Goal: Task Accomplishment & Management: Manage account settings

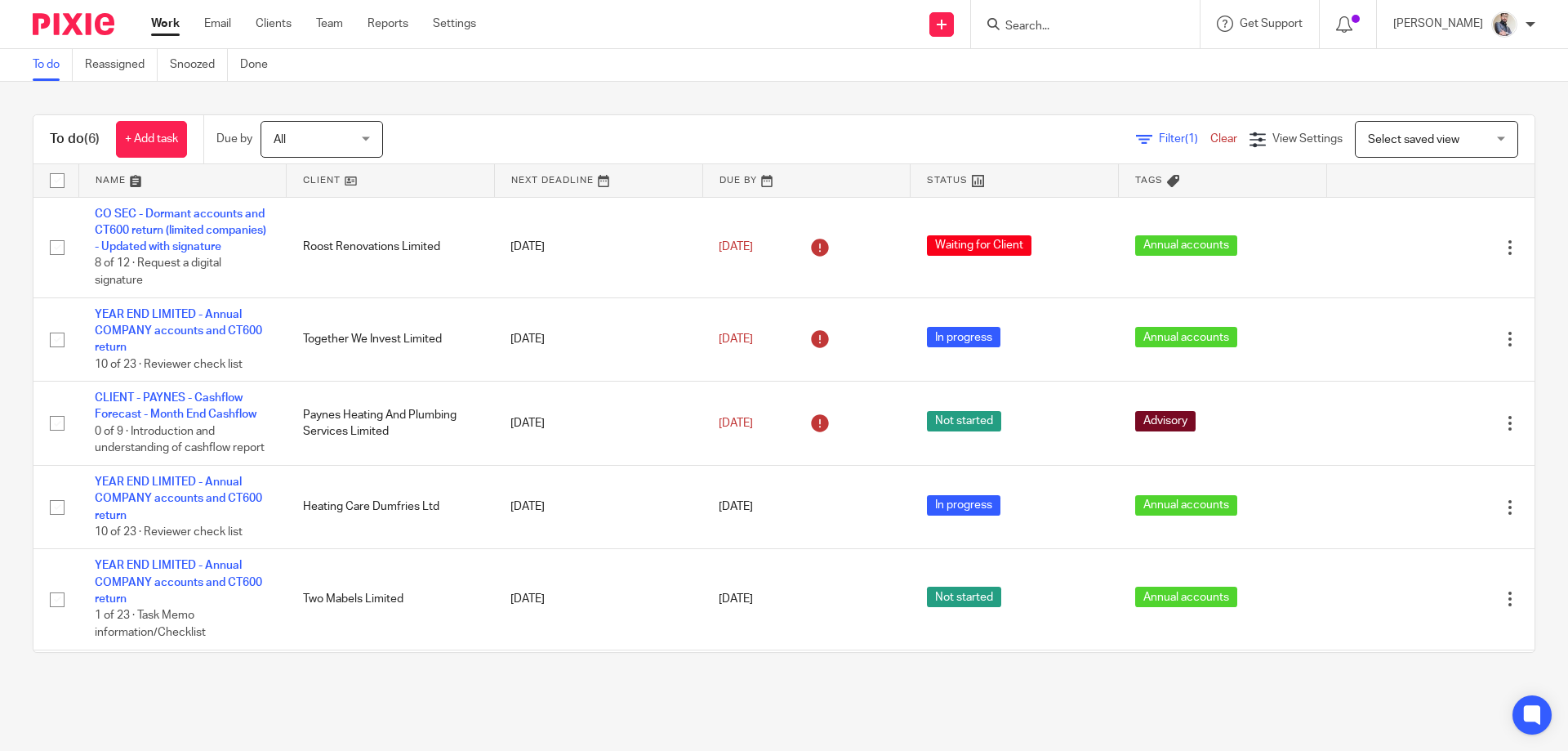
click at [1069, 36] on div at bounding box center [1085, 24] width 229 height 48
click at [1062, 37] on div at bounding box center [1085, 24] width 229 height 48
click at [1063, 36] on div at bounding box center [1085, 24] width 229 height 48
click at [1063, 34] on input "Search" at bounding box center [1076, 26] width 147 height 14
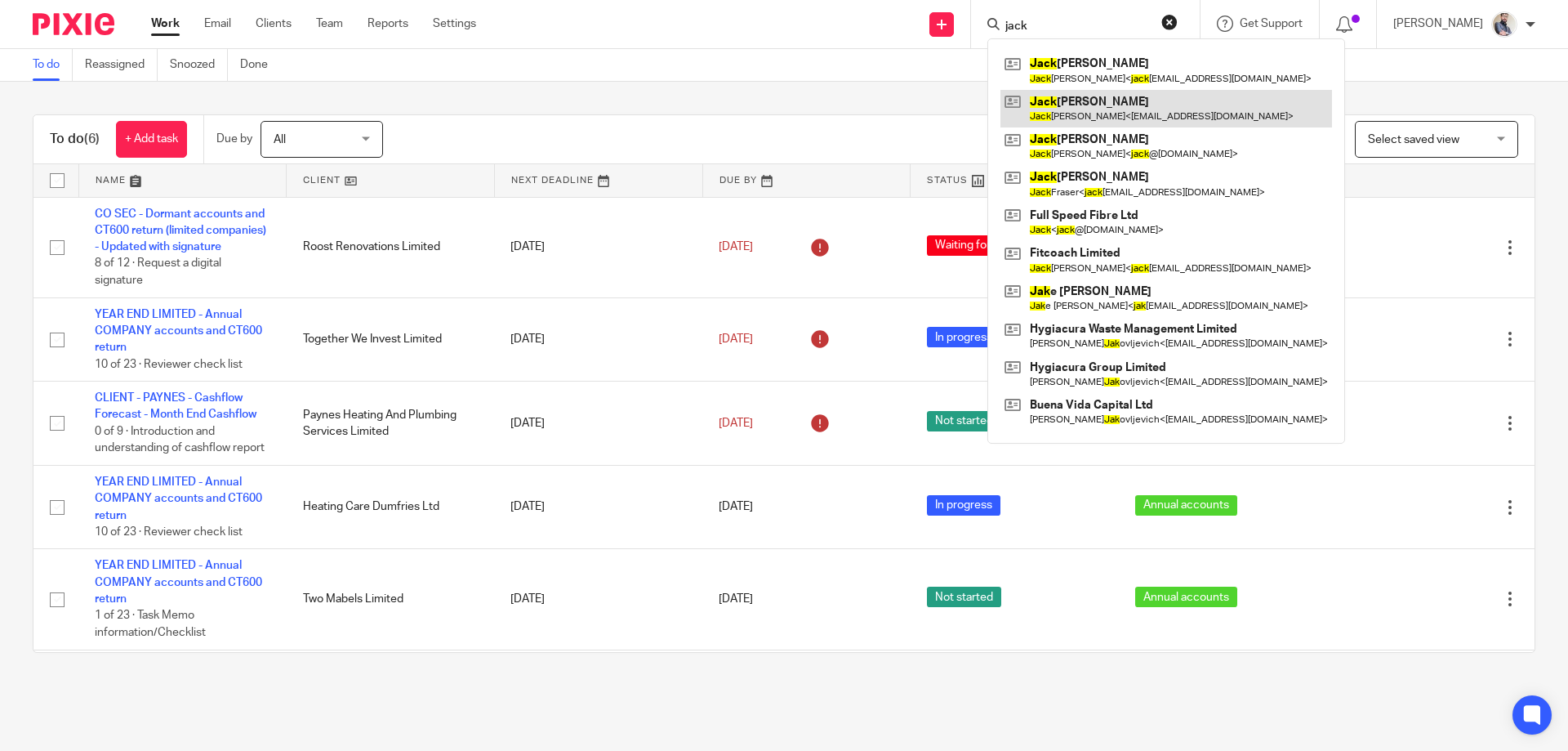
type input "jack"
click at [1138, 110] on link at bounding box center [1166, 109] width 331 height 37
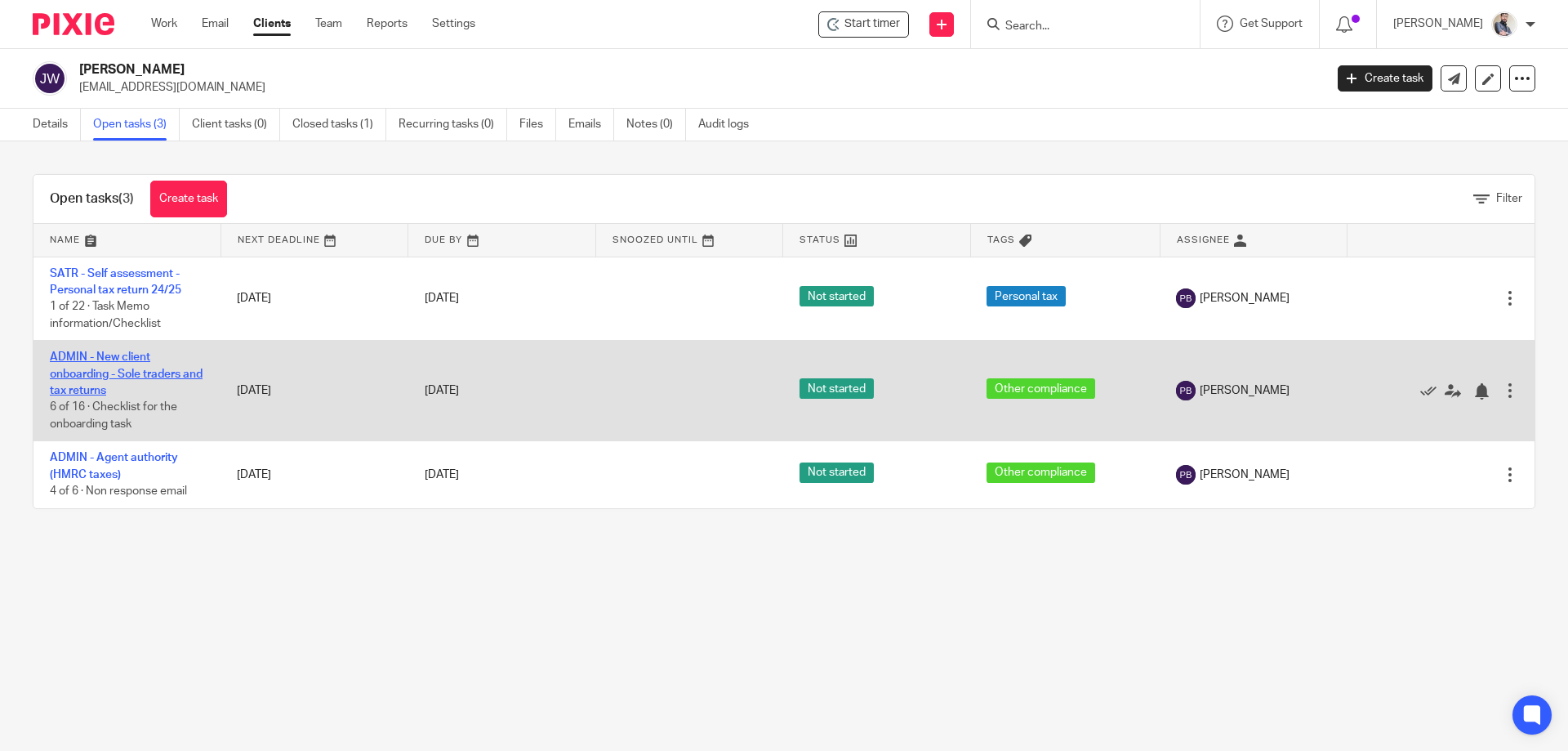
click at [93, 390] on link "ADMIN - New client onboarding - Sole traders and tax returns" at bounding box center [126, 374] width 153 height 45
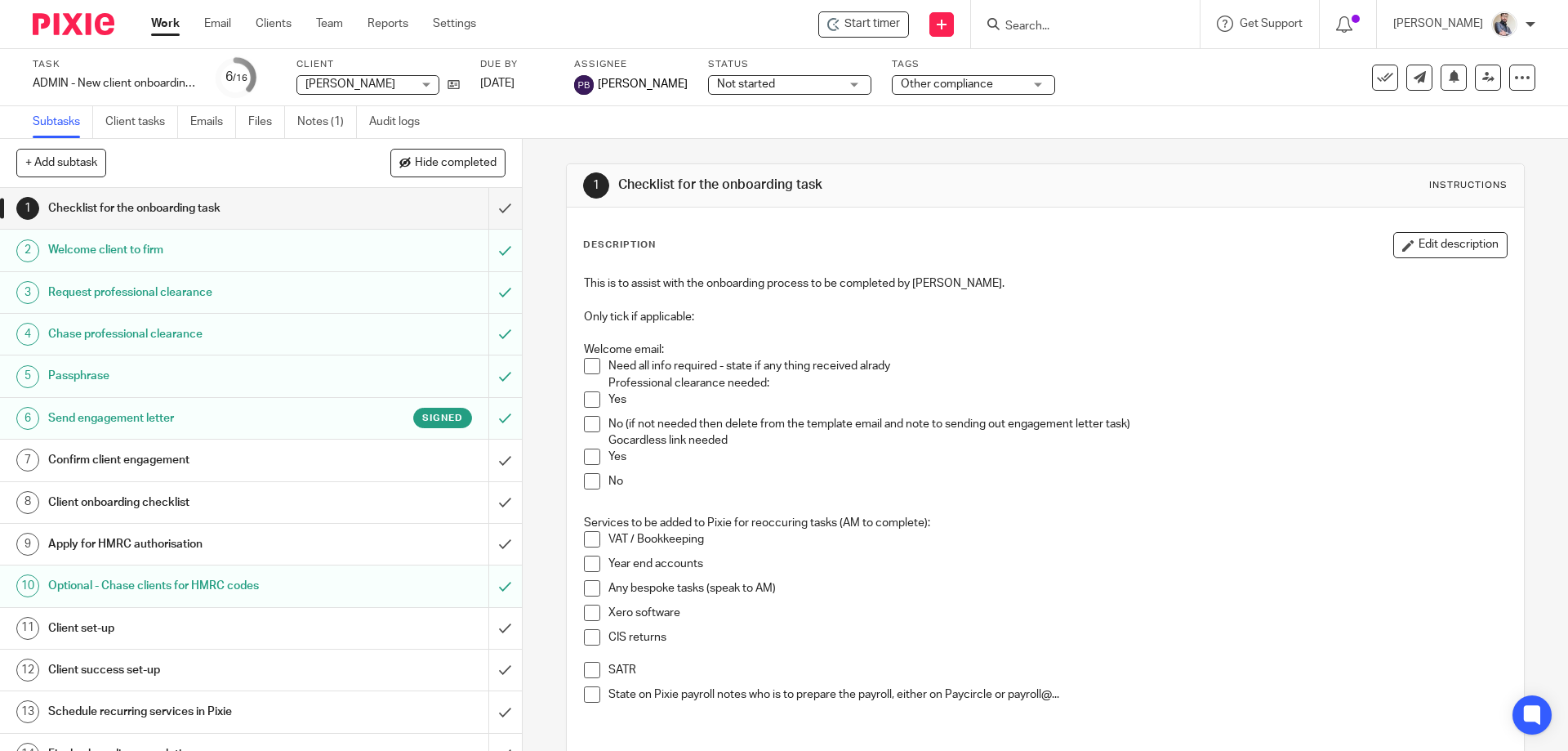
click at [130, 414] on h1 "Send engagement letter" at bounding box center [189, 419] width 282 height 25
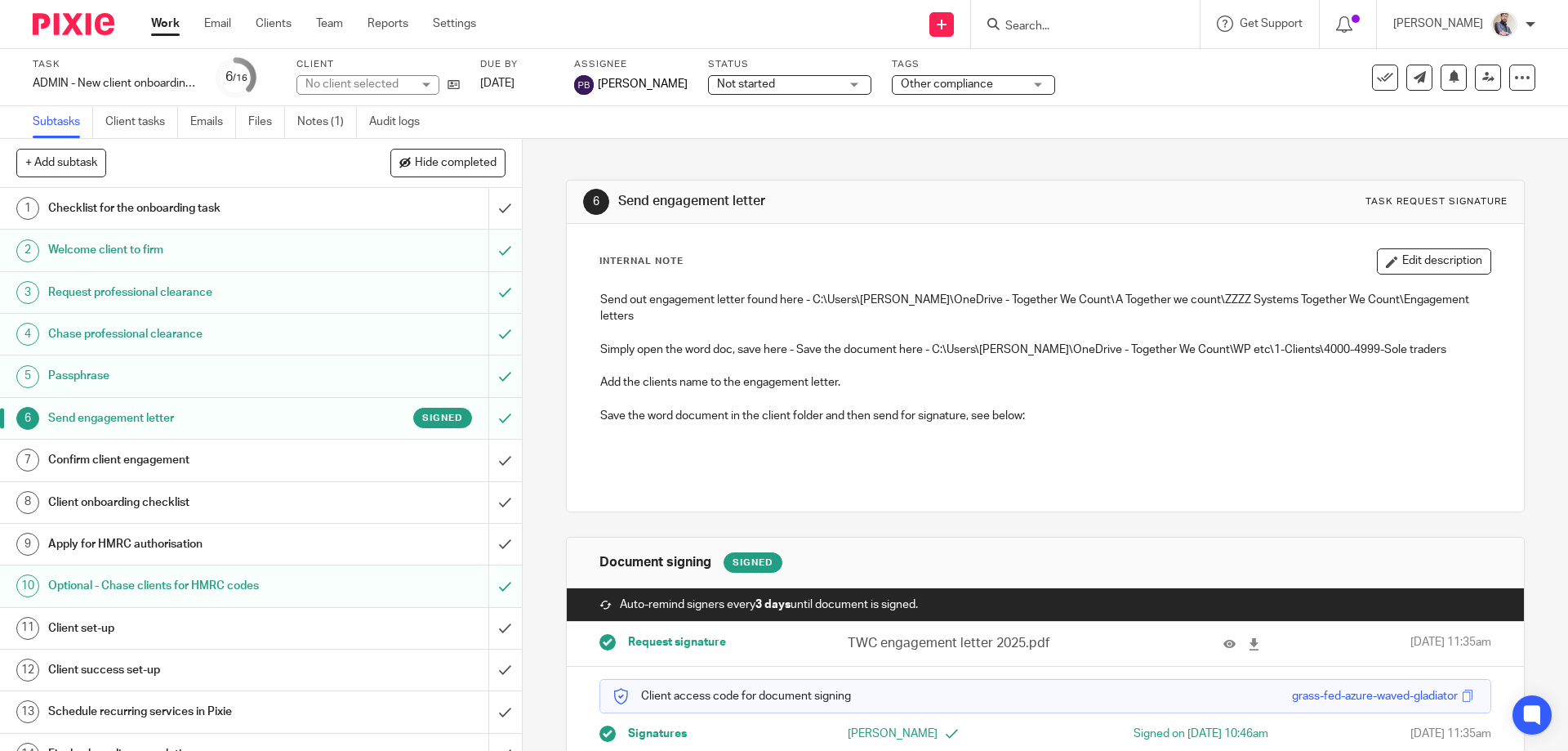
scroll to position [48, 0]
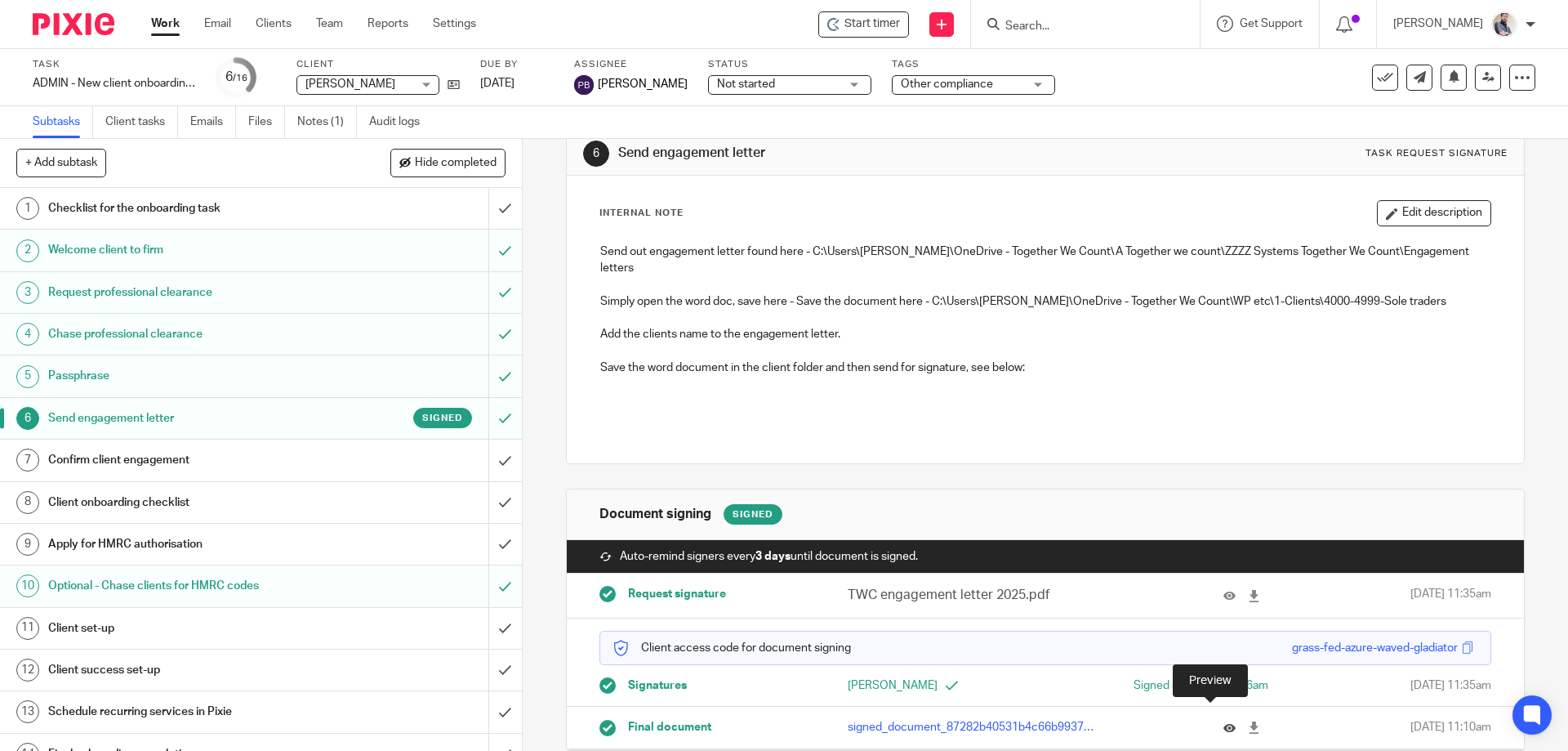
click at [1223, 721] on icon at bounding box center [1229, 727] width 12 height 12
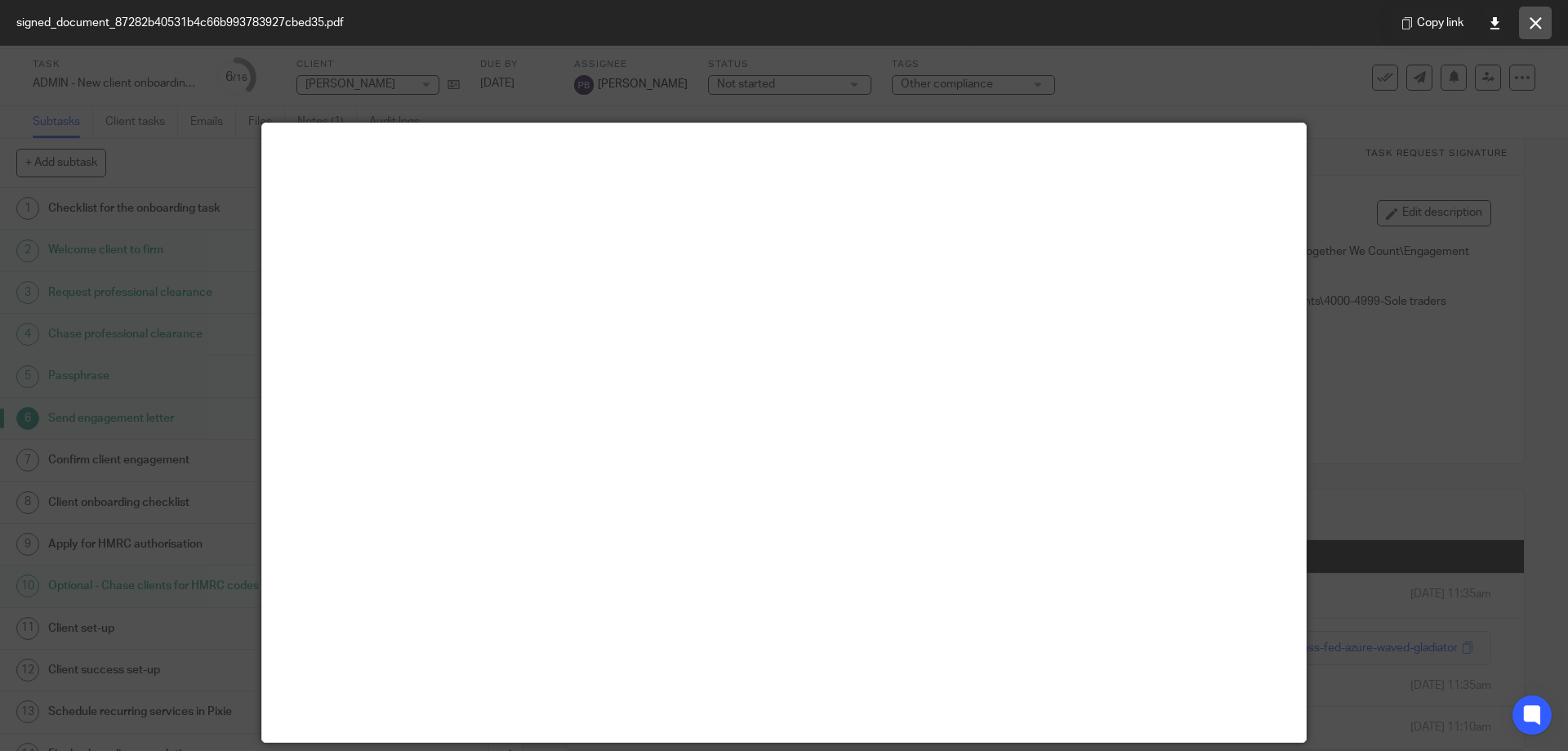
click at [1532, 24] on icon at bounding box center [1535, 23] width 12 height 12
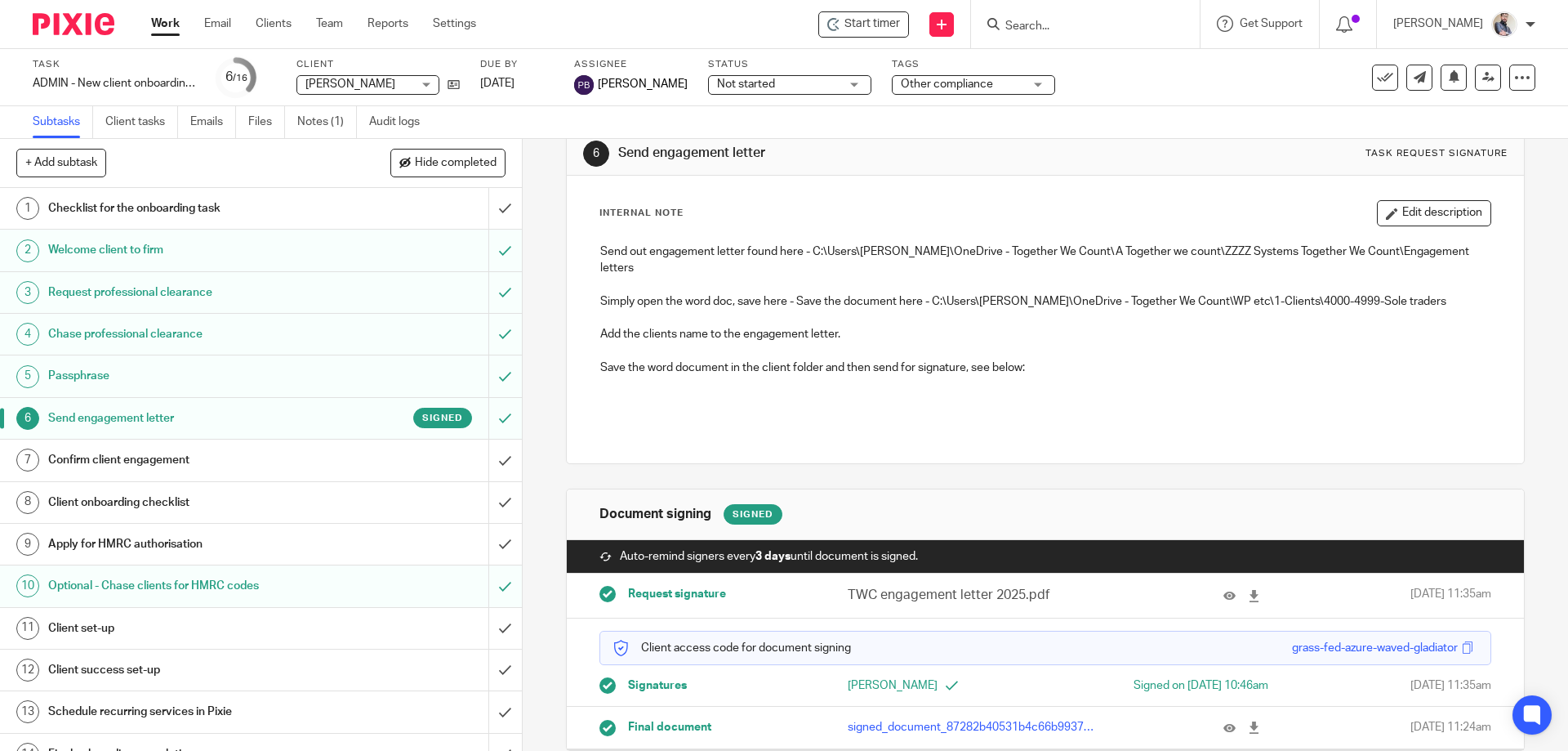
click at [1102, 21] on input "Search" at bounding box center [1076, 26] width 147 height 14
type input "tropical"
click at [1106, 56] on link at bounding box center [1132, 70] width 263 height 37
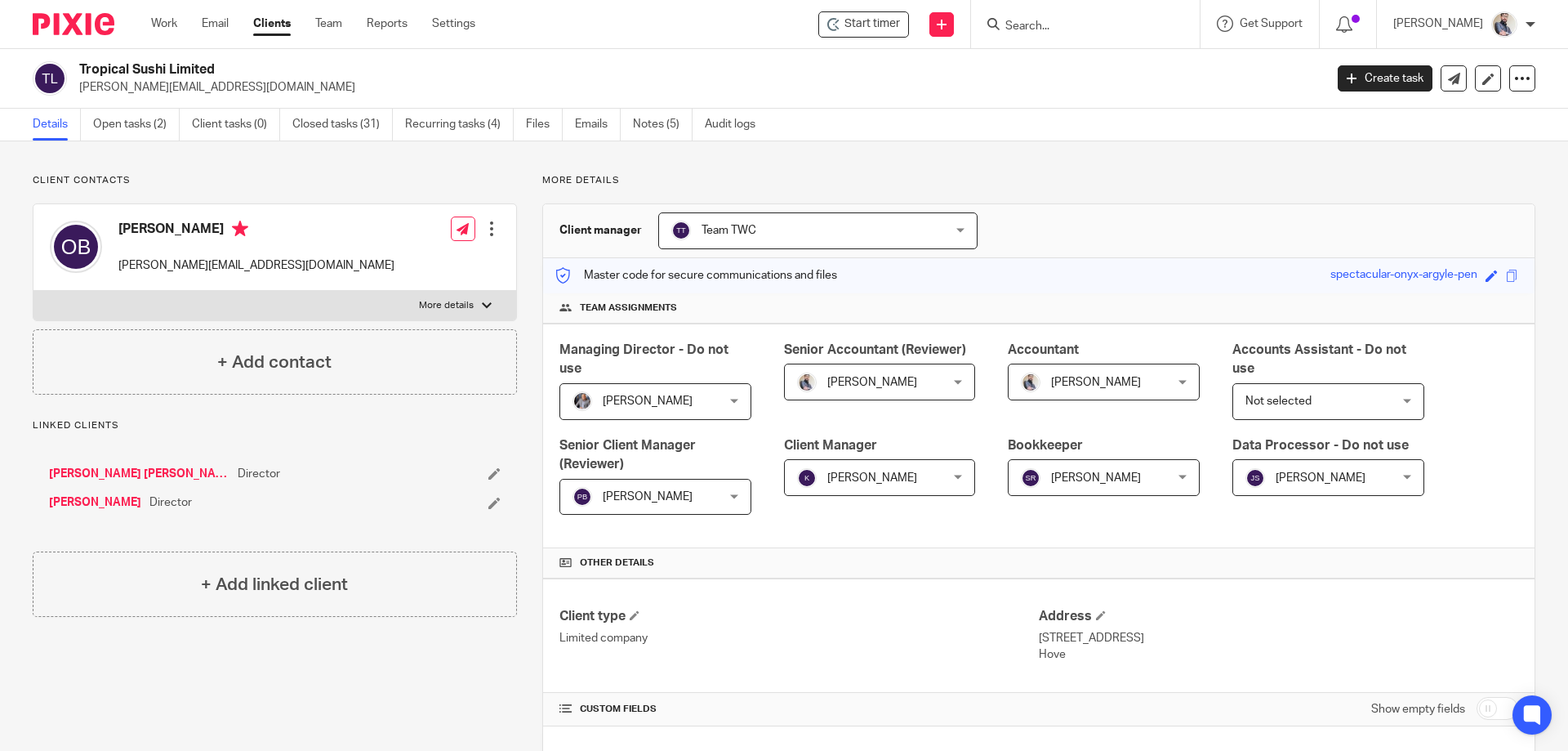
click at [156, 124] on link "Open tasks (2)" at bounding box center [136, 124] width 86 height 32
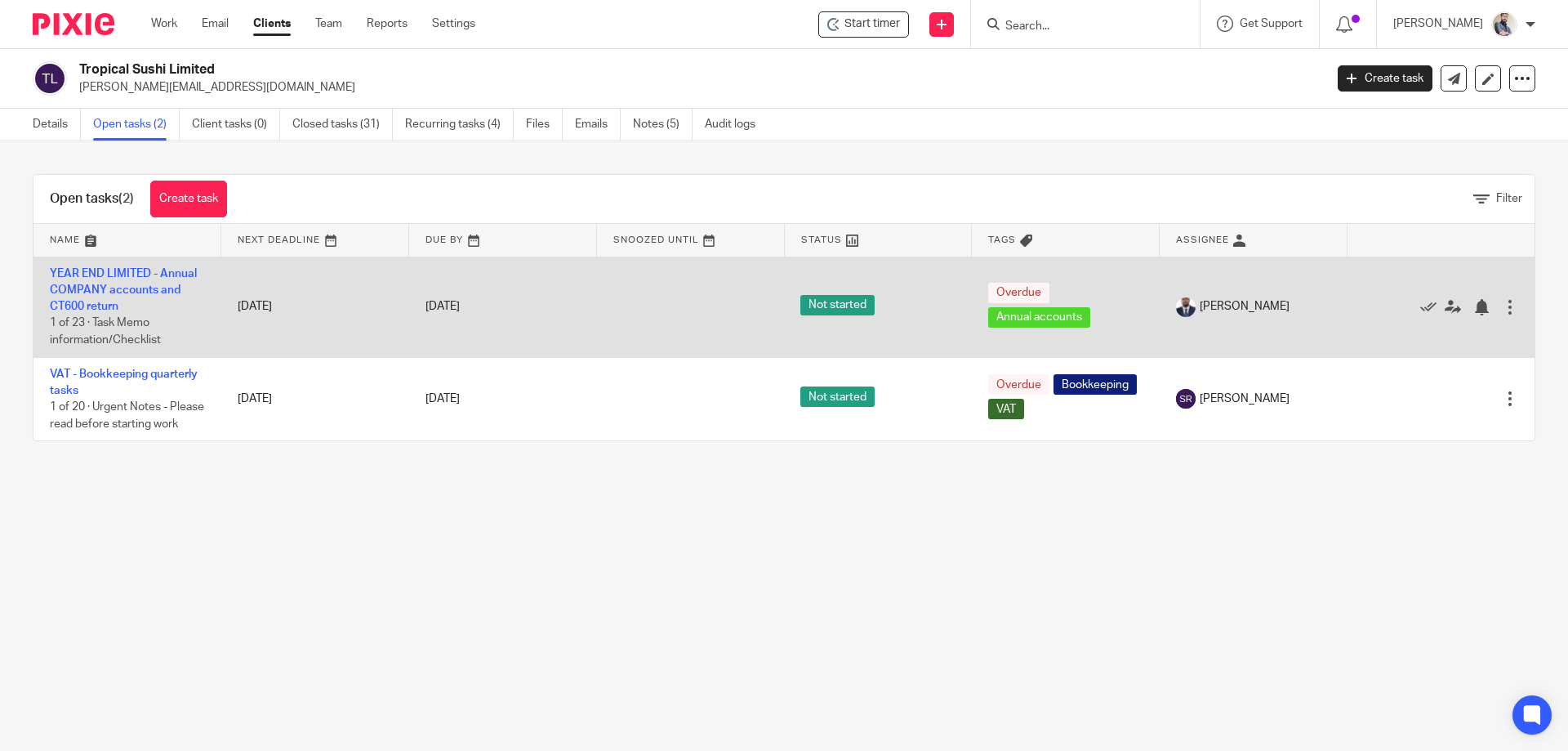
click at [1502, 308] on div at bounding box center [1509, 306] width 16 height 16
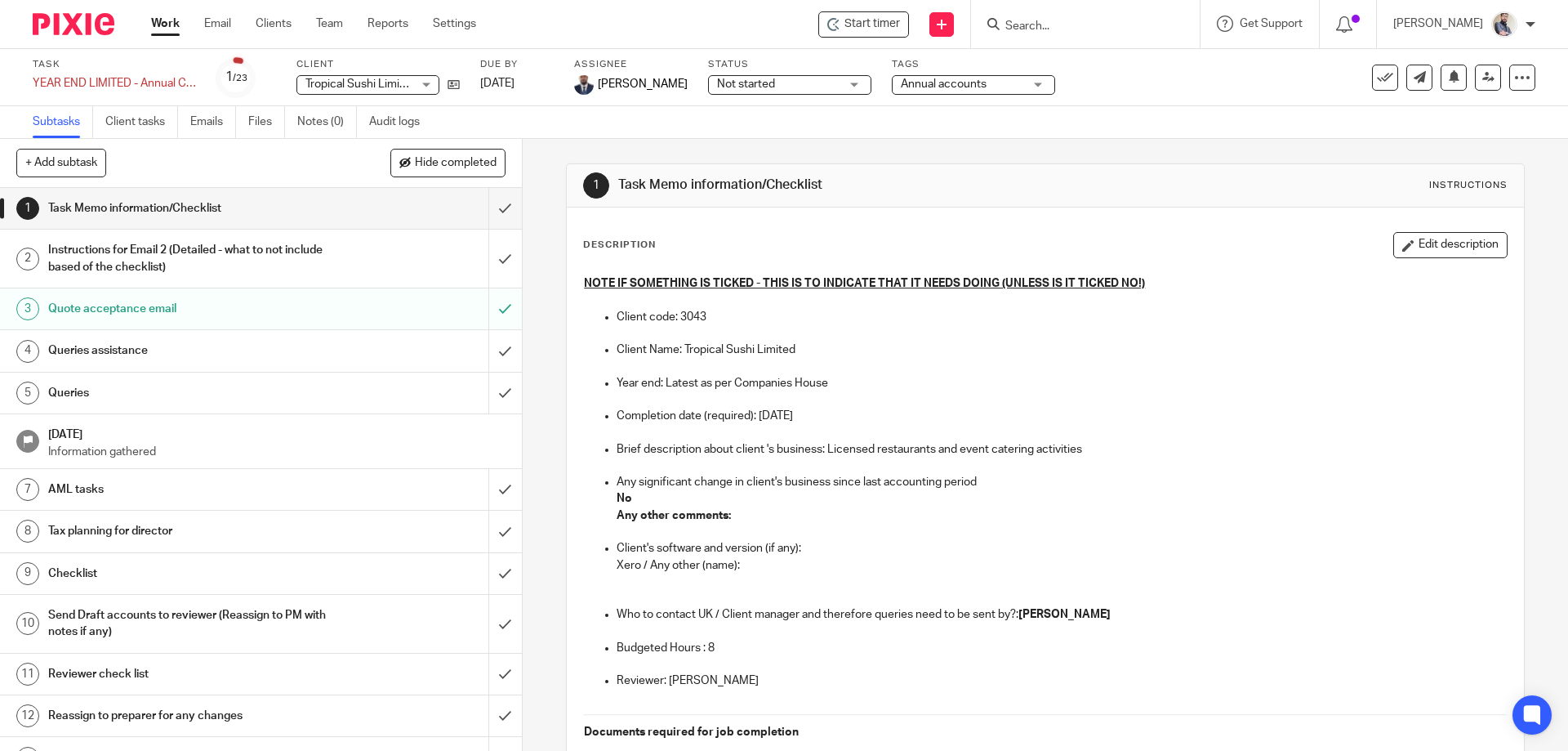
click at [554, 85] on link "[DATE]" at bounding box center [517, 84] width 74 height 17
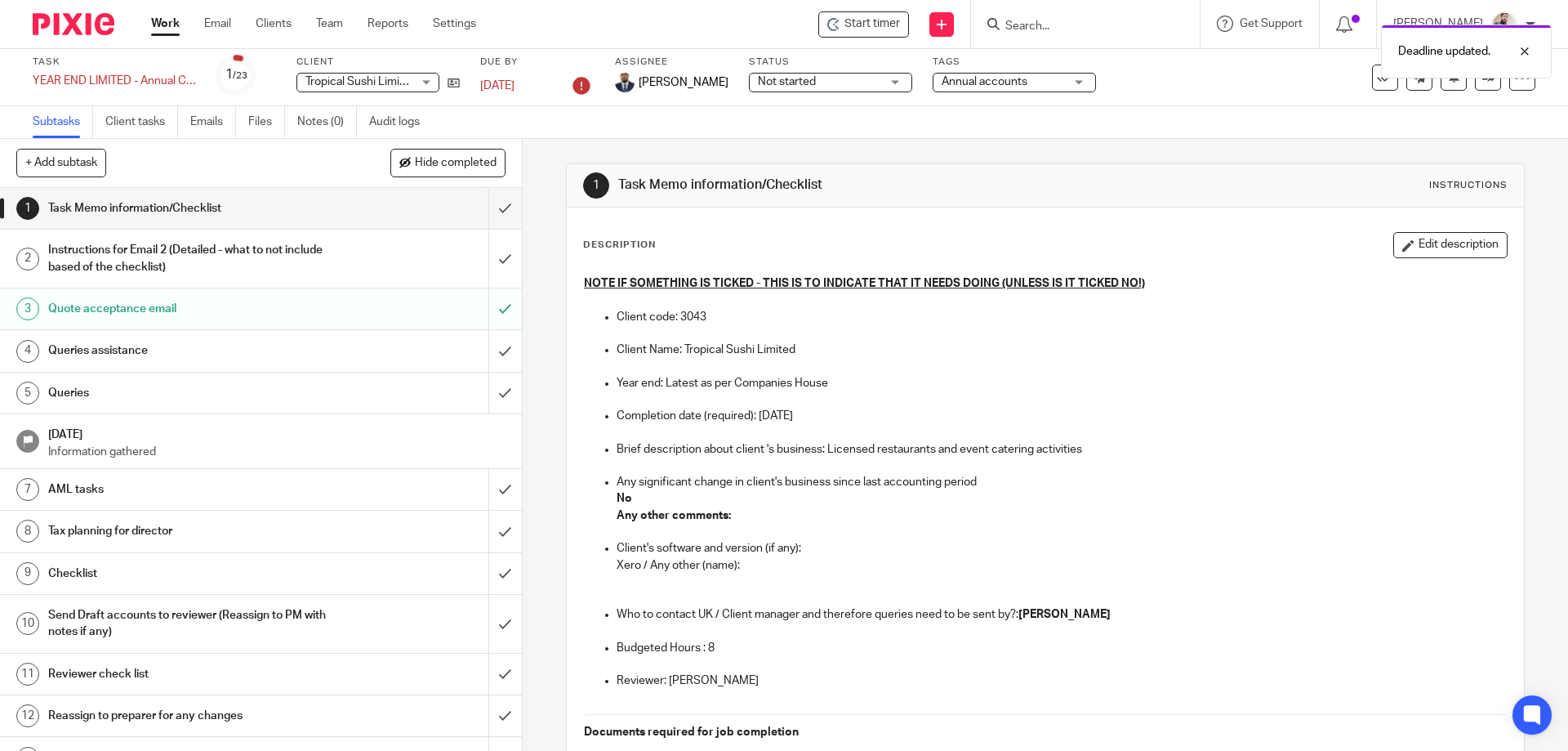
click at [1085, 33] on div "Deadline updated." at bounding box center [1167, 47] width 767 height 62
click at [1089, 25] on div "Deadline updated." at bounding box center [1167, 47] width 767 height 62
click at [1085, 24] on input "Search" at bounding box center [1076, 26] width 147 height 14
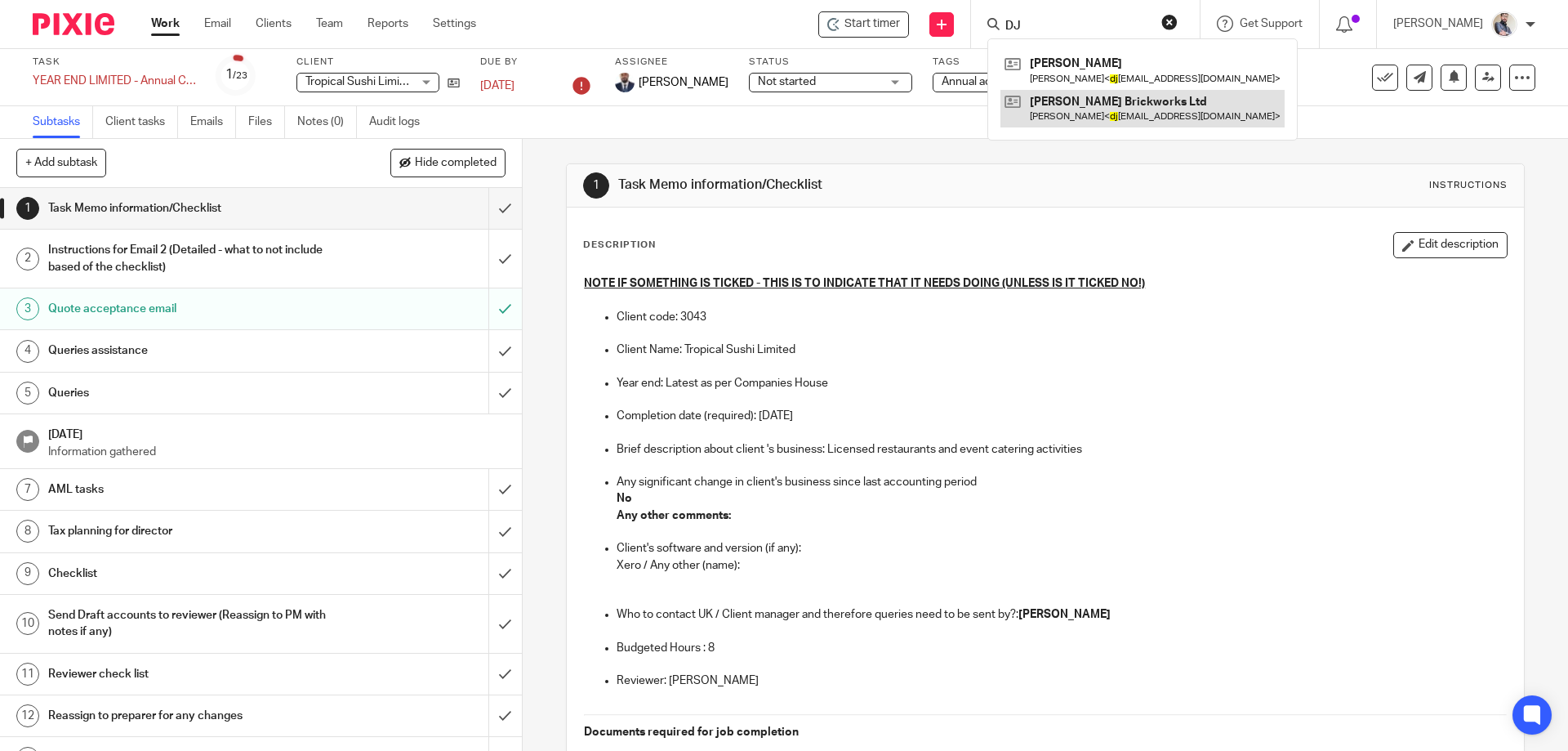
type input "DJ"
click at [1176, 102] on link at bounding box center [1143, 109] width 284 height 37
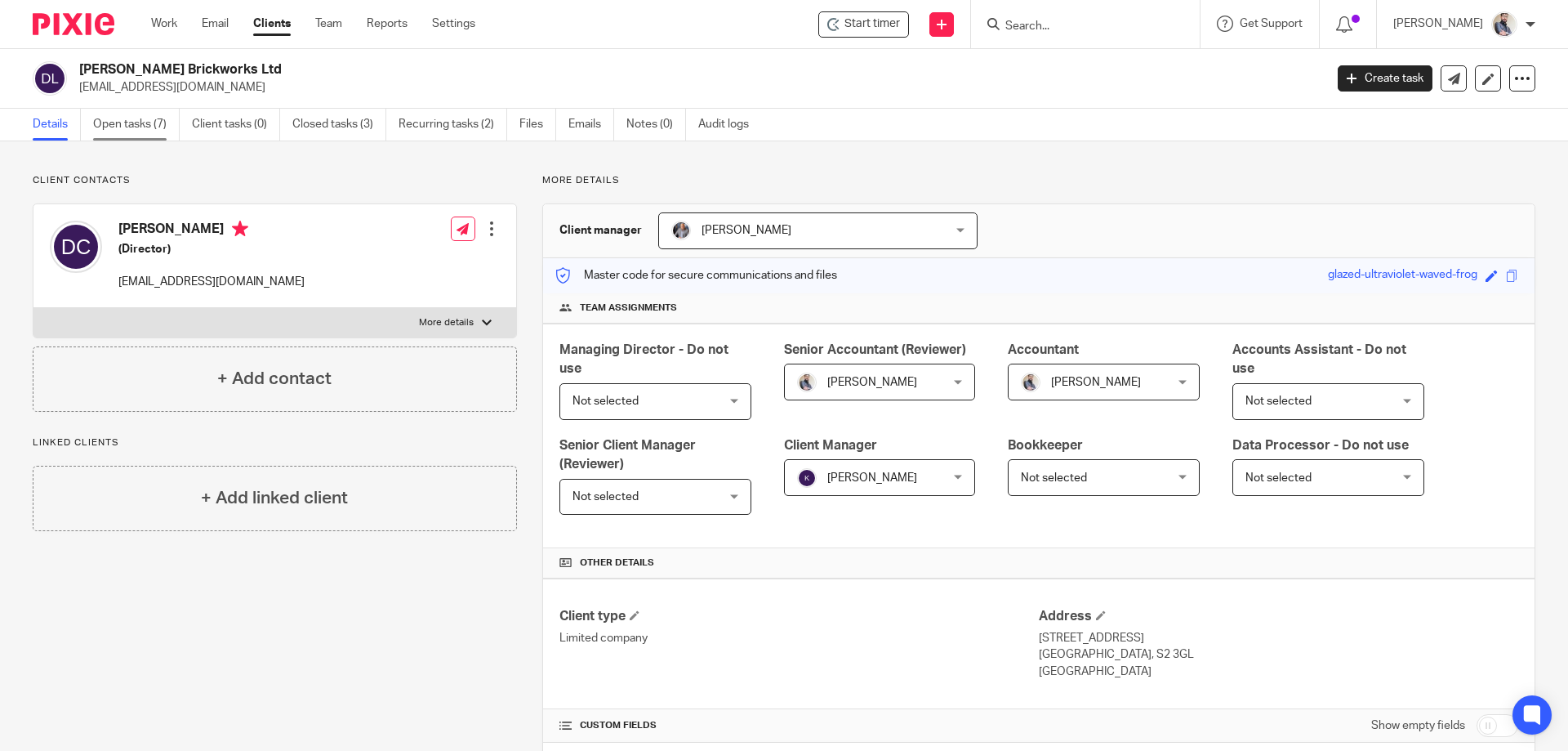
click at [168, 132] on link "Open tasks (7)" at bounding box center [136, 124] width 86 height 32
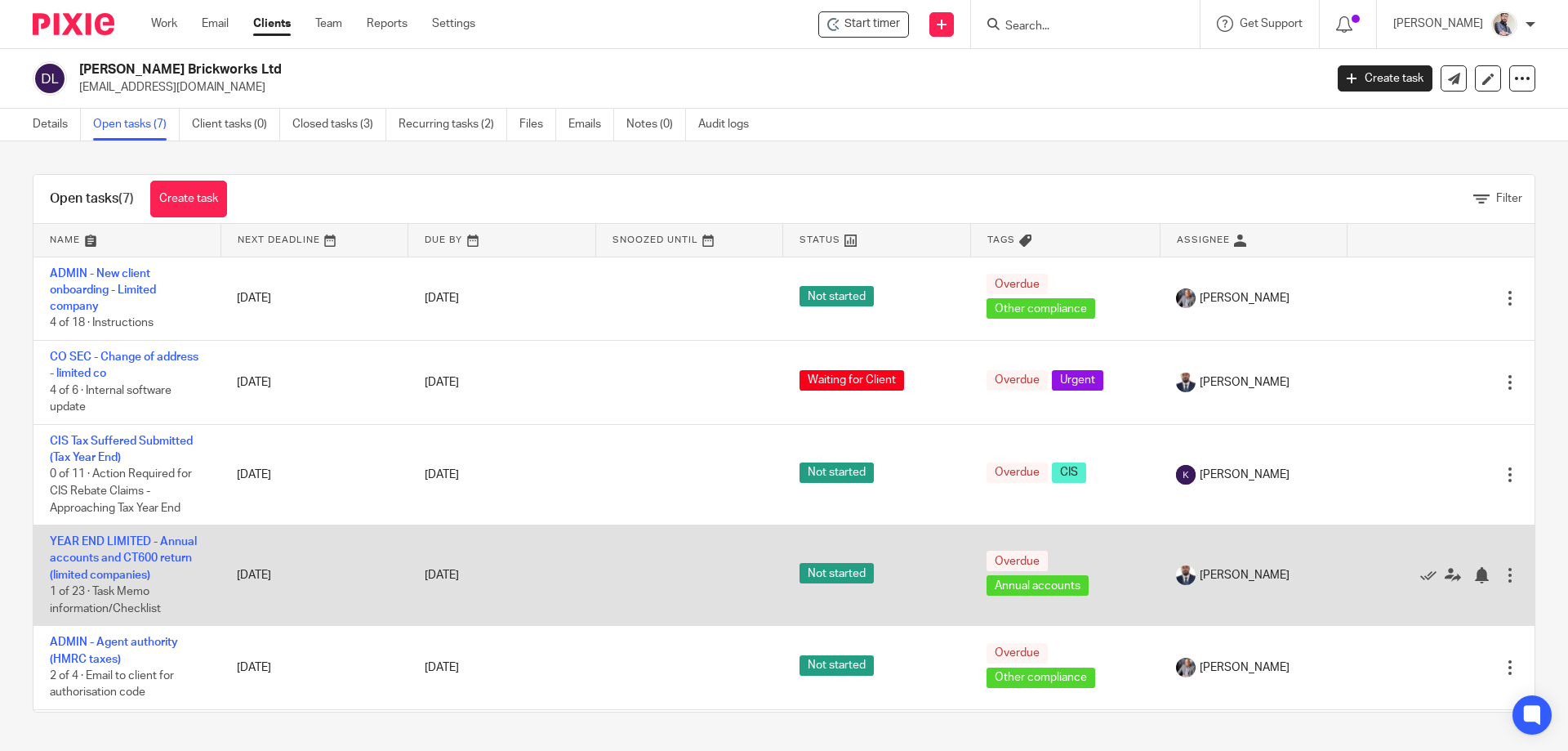
scroll to position [109, 0]
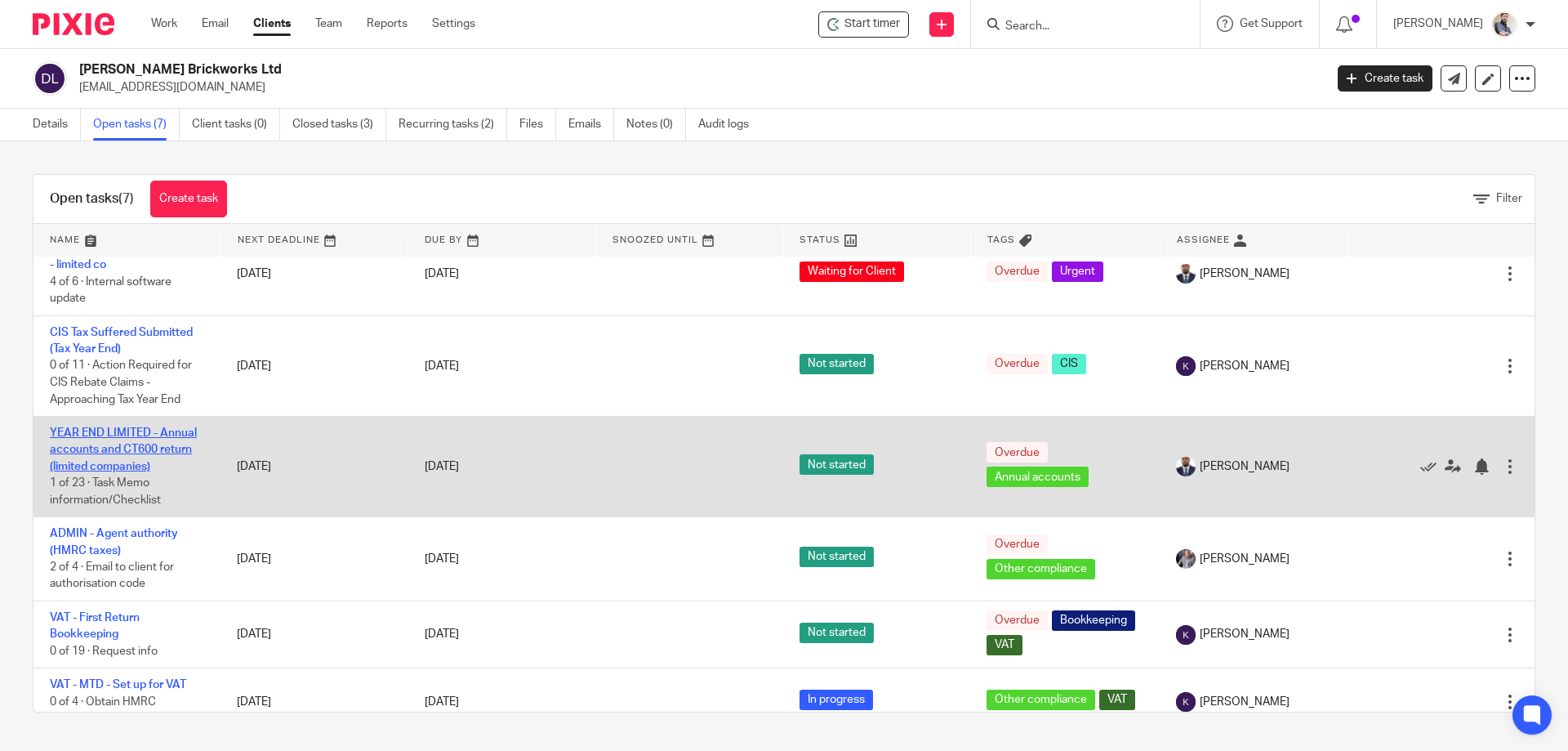
click at [131, 454] on link "YEAR END LIMITED - Annual accounts and CT600 return (limited companies)" at bounding box center [123, 449] width 147 height 45
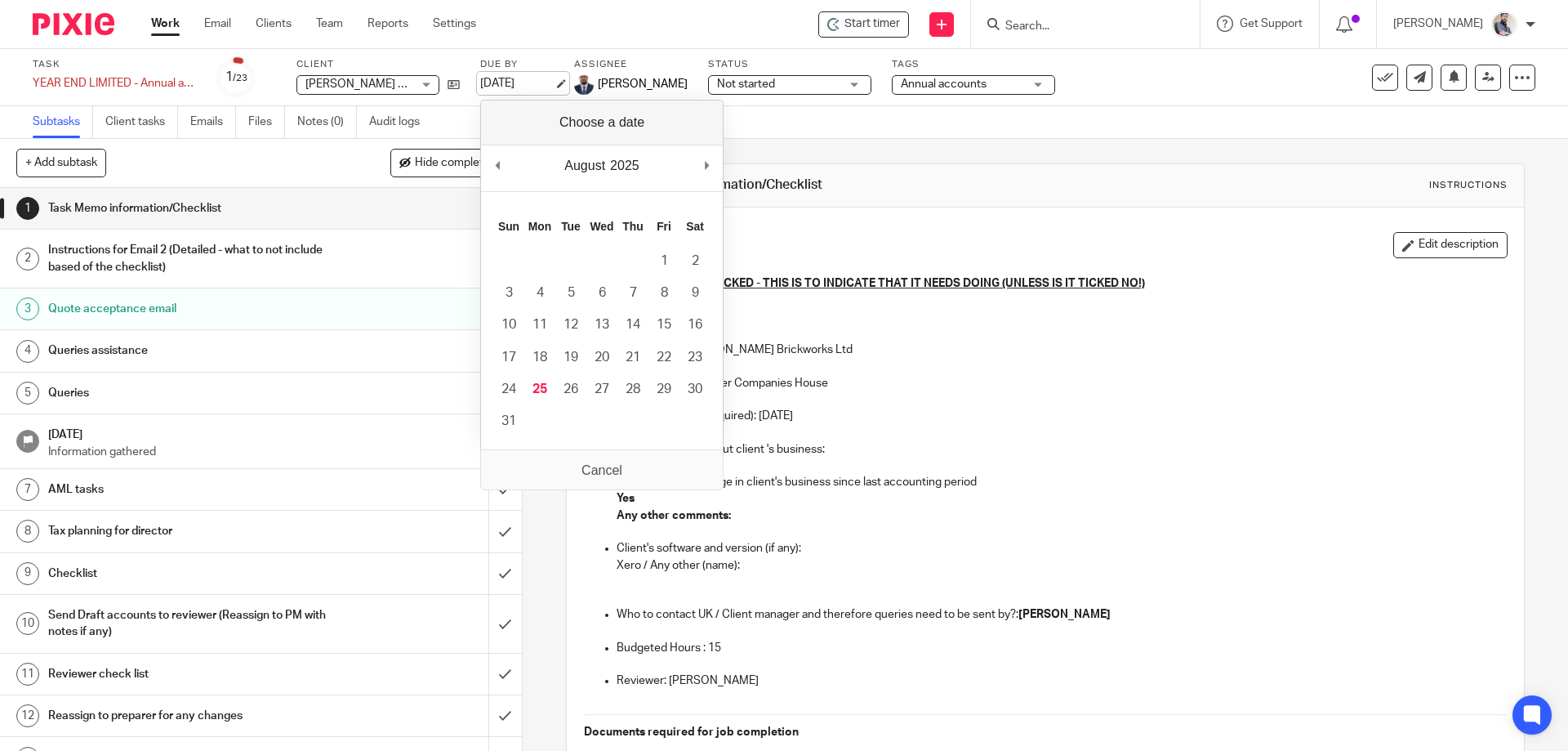
click at [551, 78] on link "28 Jul 2025" at bounding box center [517, 84] width 74 height 17
click at [554, 89] on link "28 Jul 2025" at bounding box center [517, 84] width 74 height 17
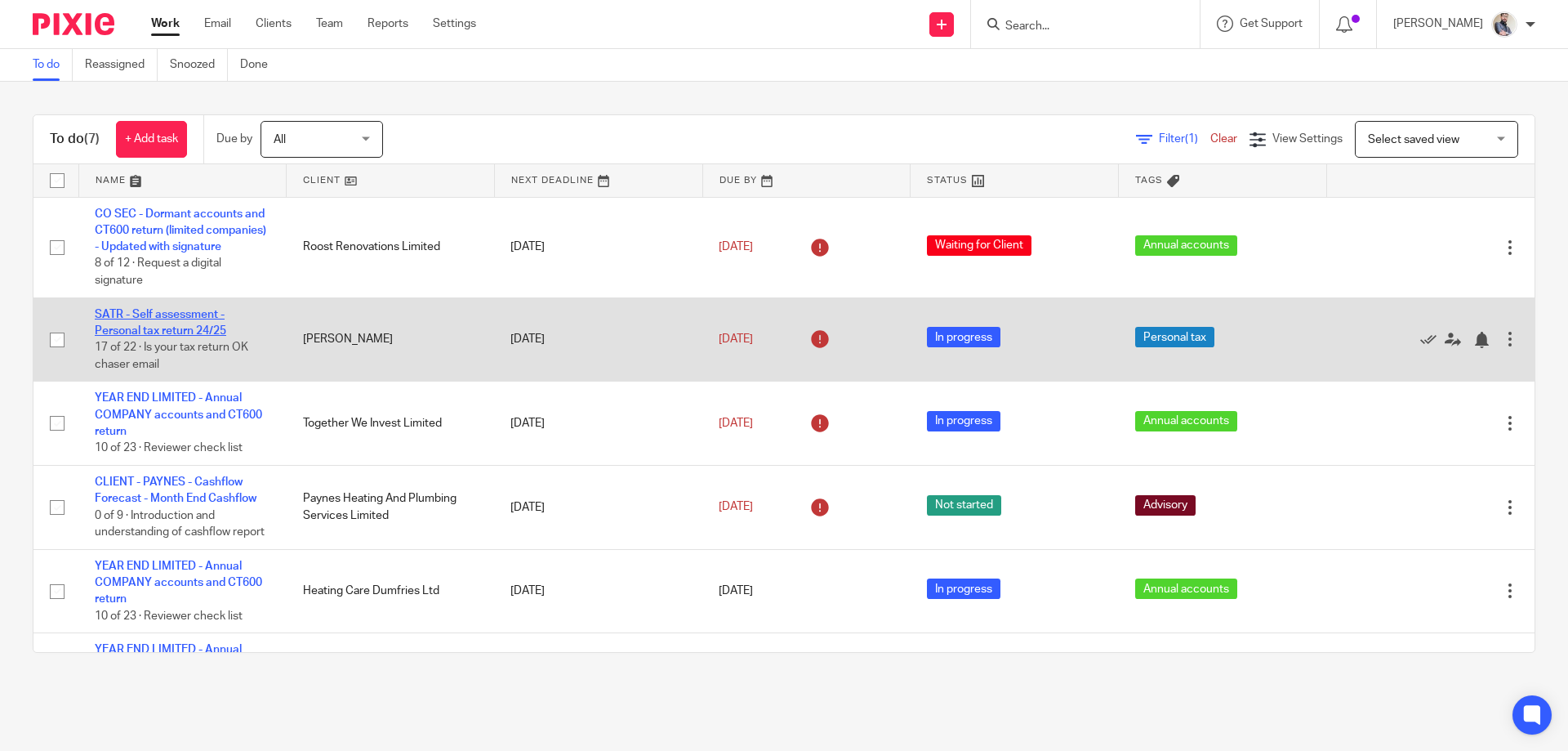
click at [191, 336] on link "SATR - Self assessment - Personal tax return 24/25" at bounding box center [160, 322] width 132 height 28
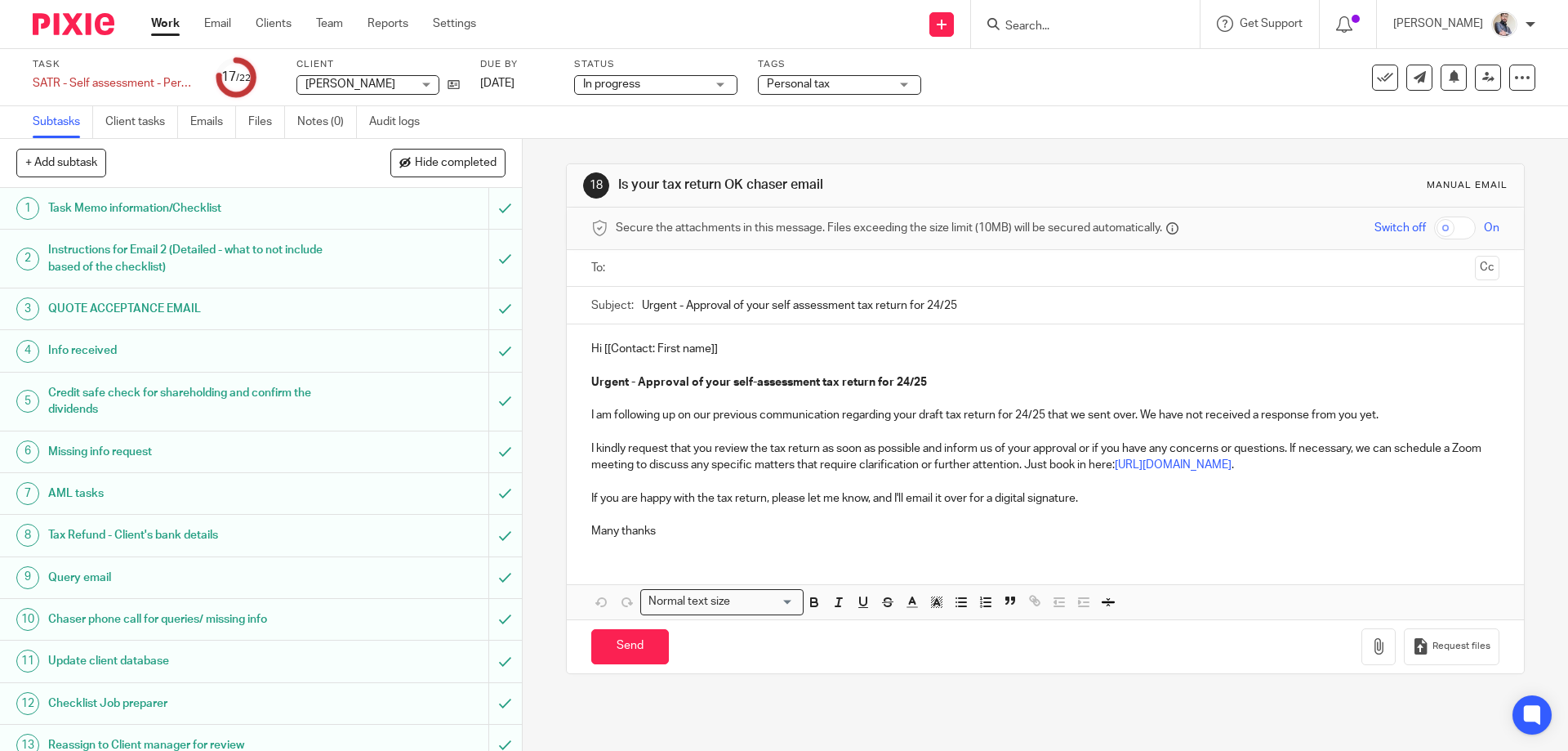
scroll to position [426, 0]
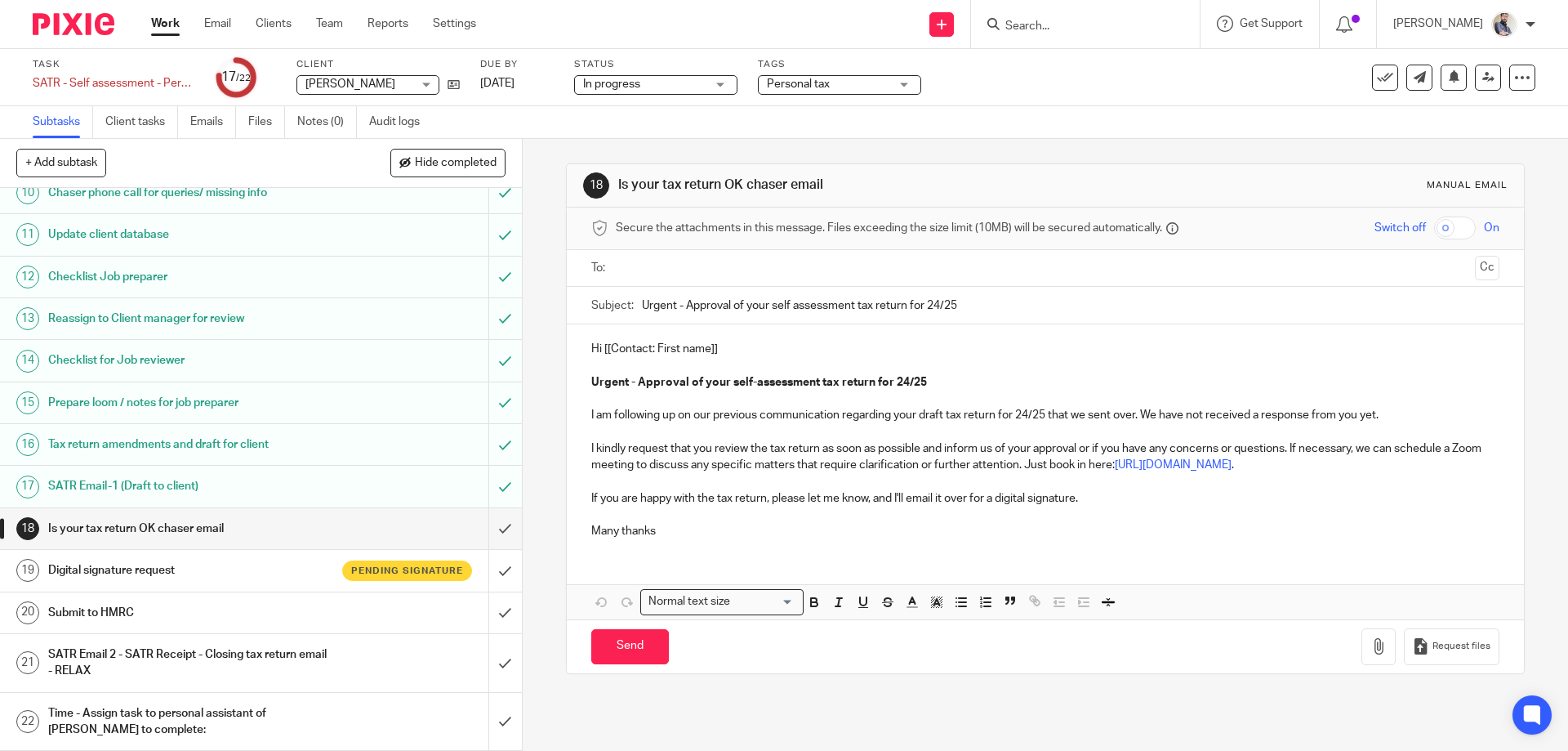
click at [166, 23] on link "Work" at bounding box center [165, 23] width 29 height 16
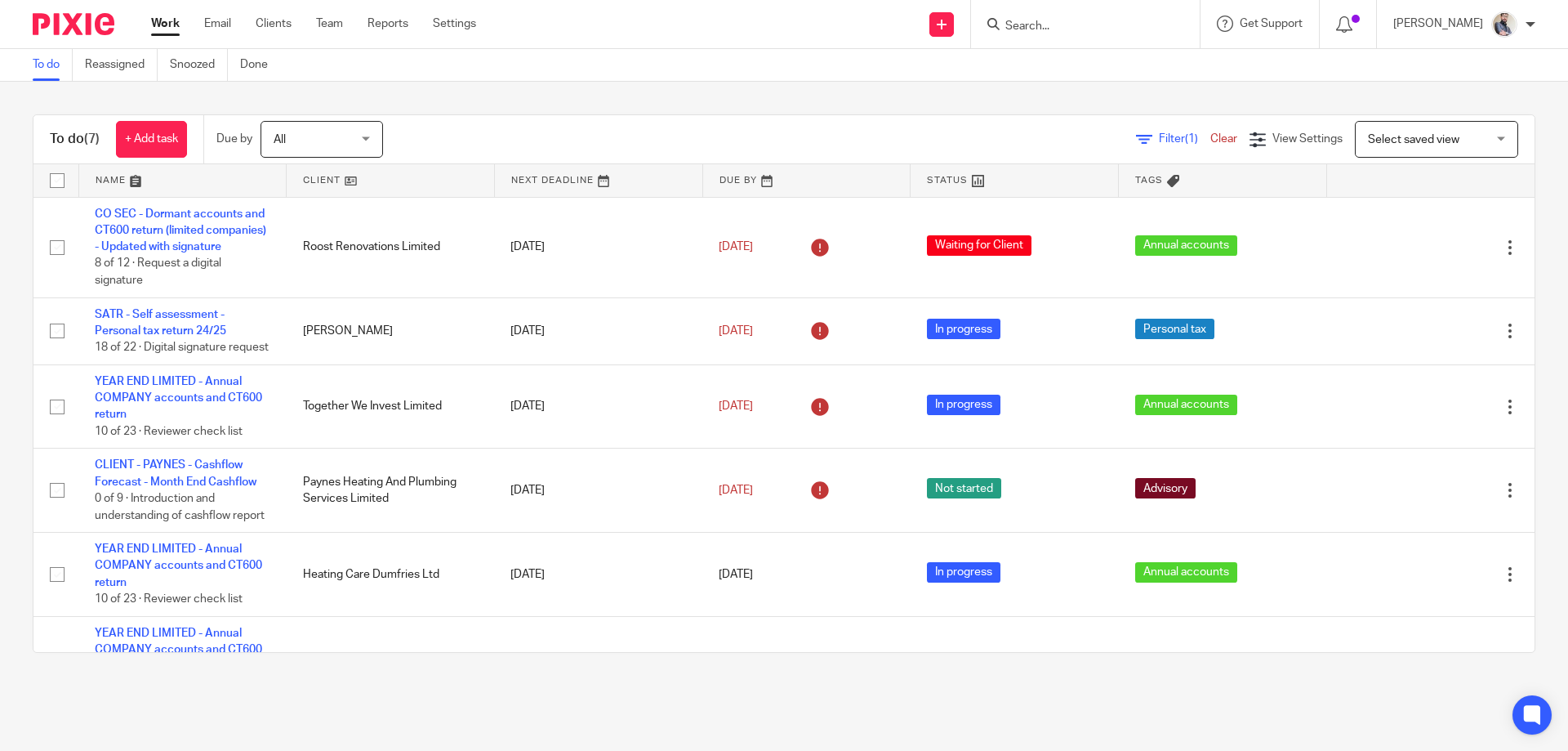
click at [165, 544] on link "YEAR END LIMITED - Annual COMPANY accounts and CT600 return" at bounding box center [179, 566] width 167 height 45
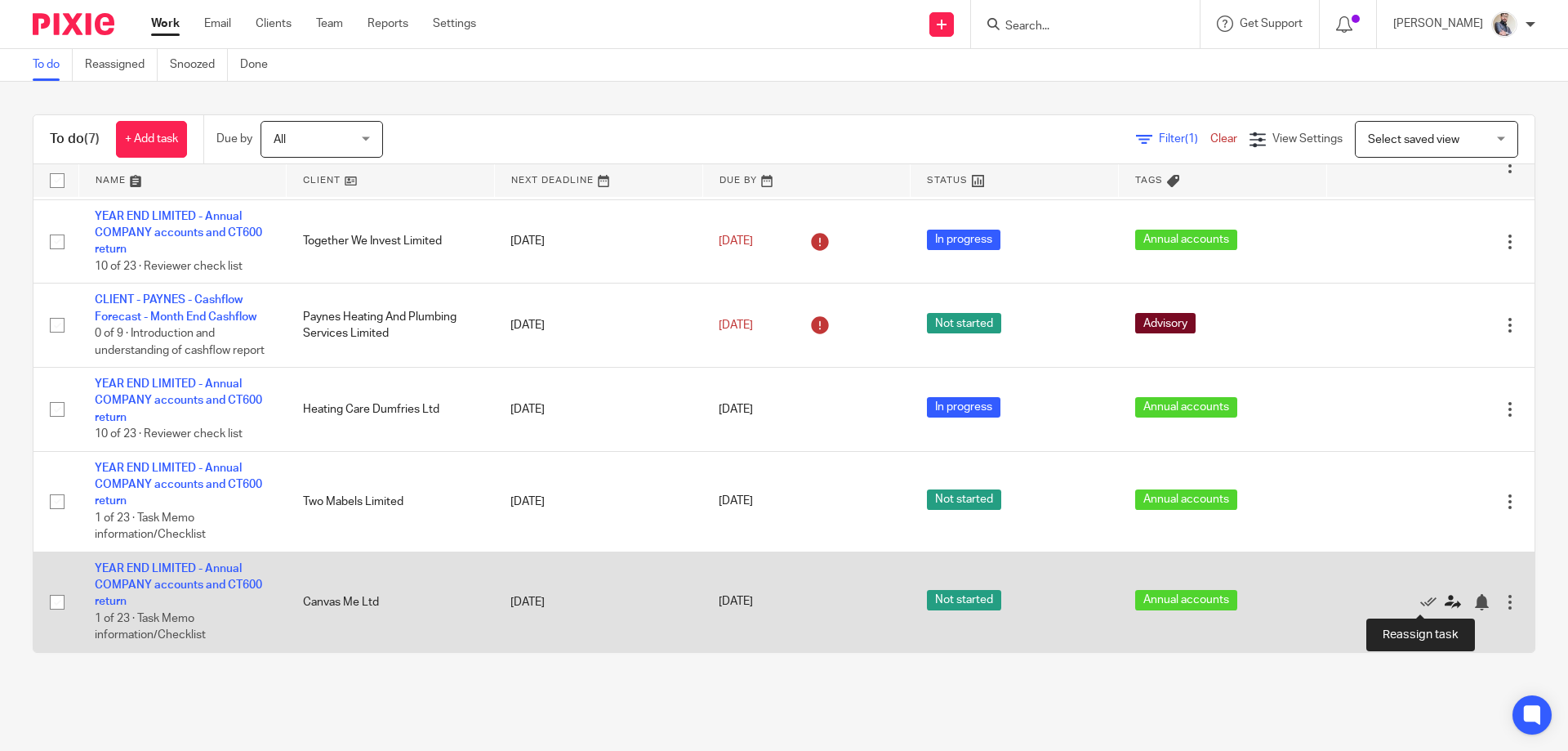
click at [1444, 595] on link at bounding box center [1457, 601] width 25 height 16
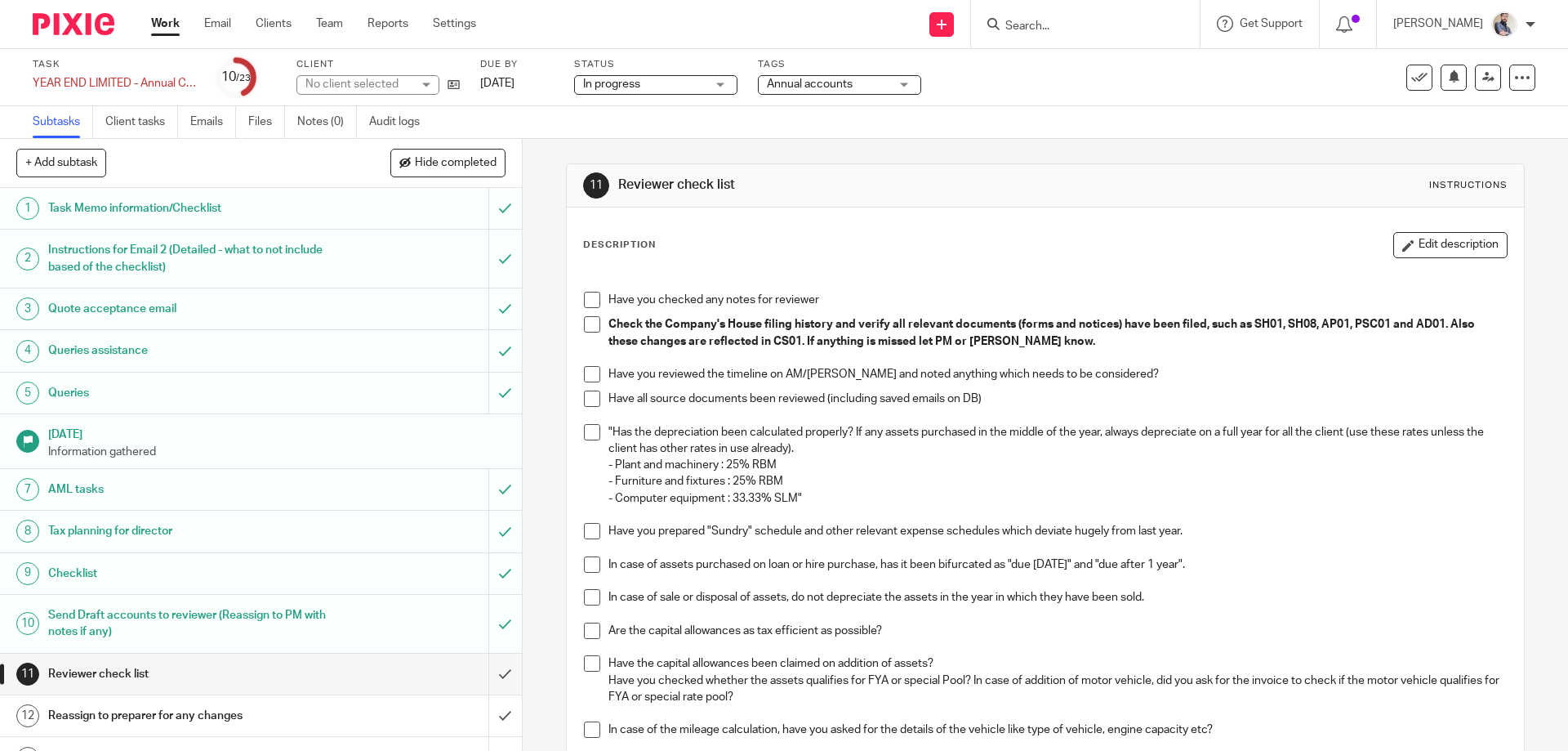
click at [391, 129] on link "Audit logs" at bounding box center [399, 122] width 62 height 32
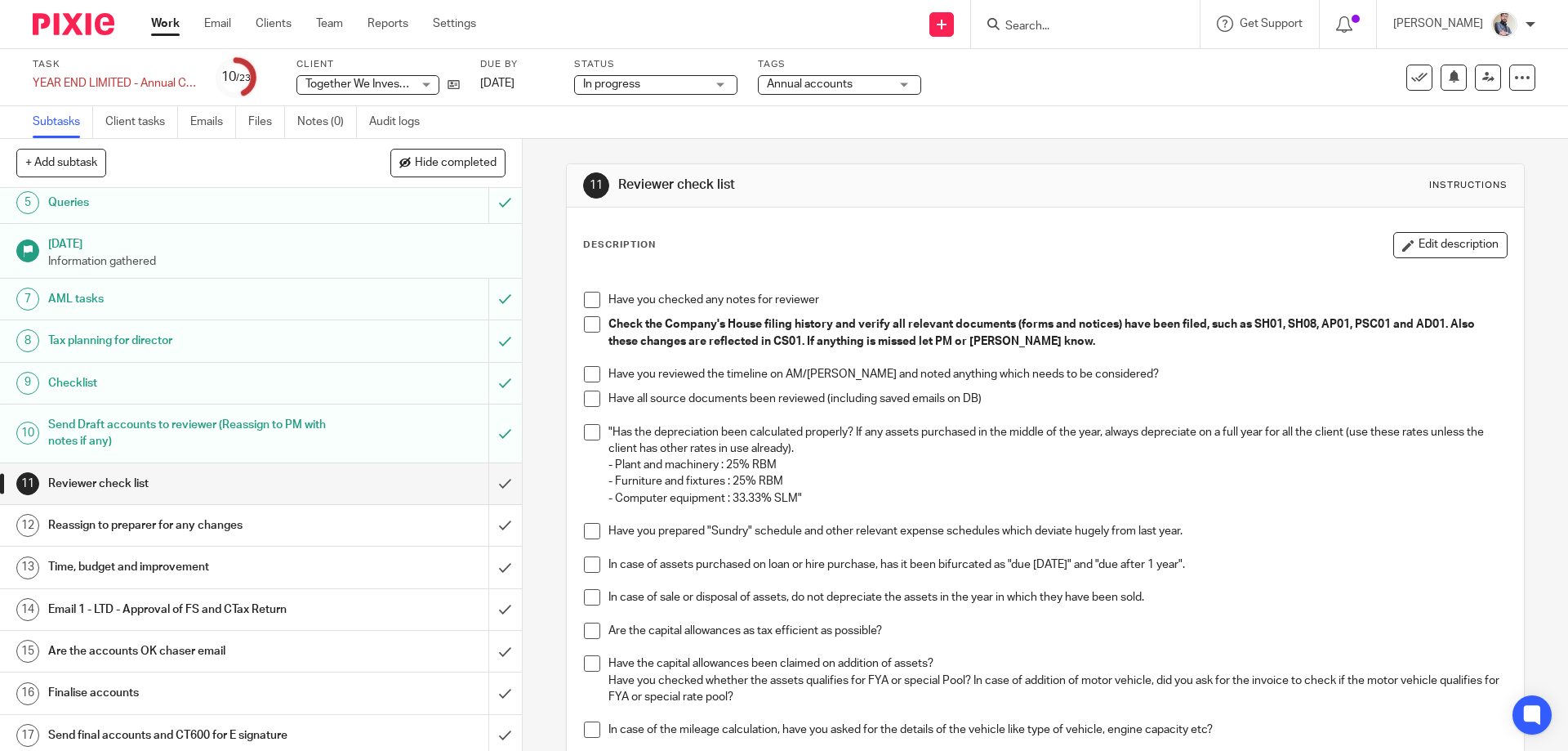
scroll to position [218, 0]
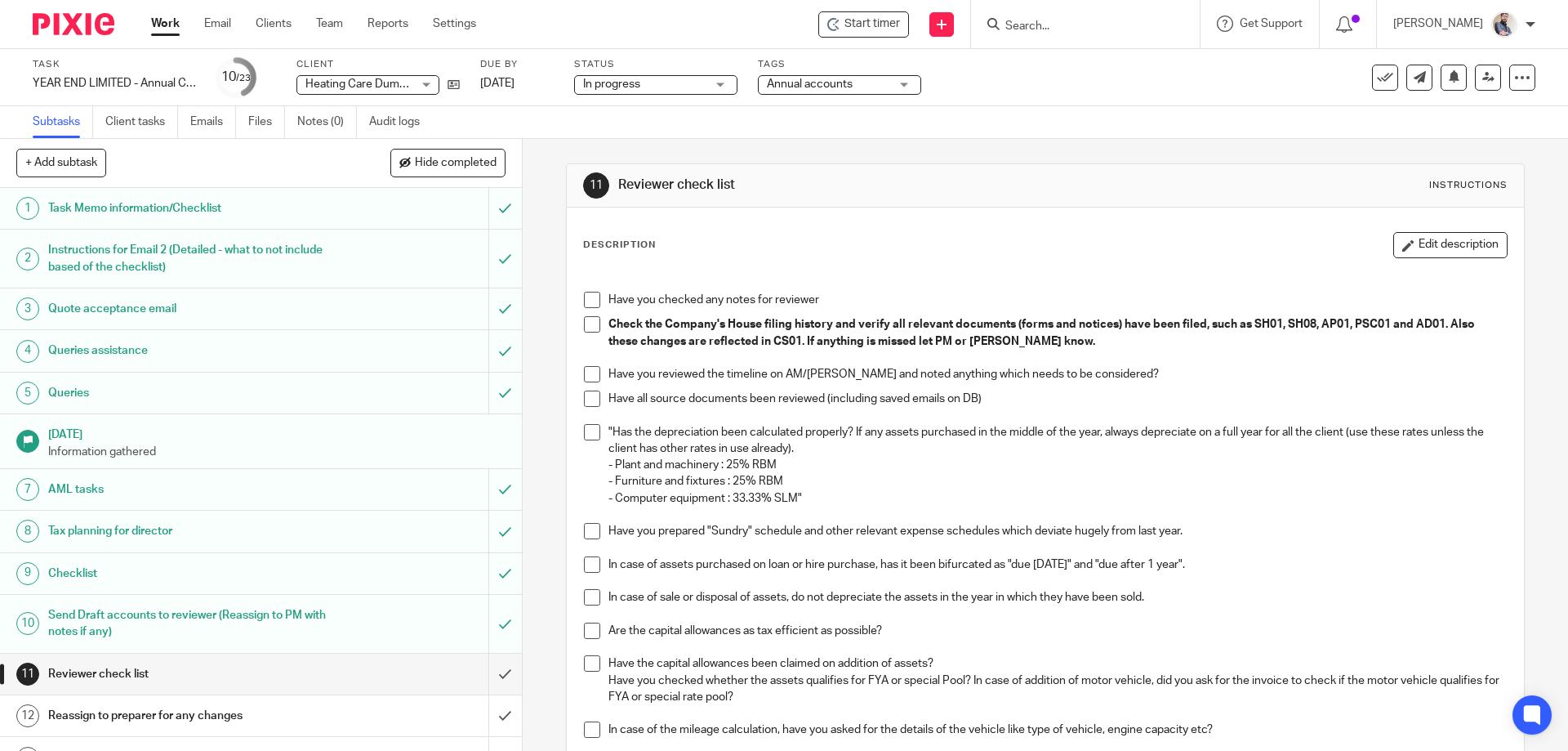
click at [143, 216] on h1 "Task Memo information/Checklist" at bounding box center [189, 208] width 282 height 25
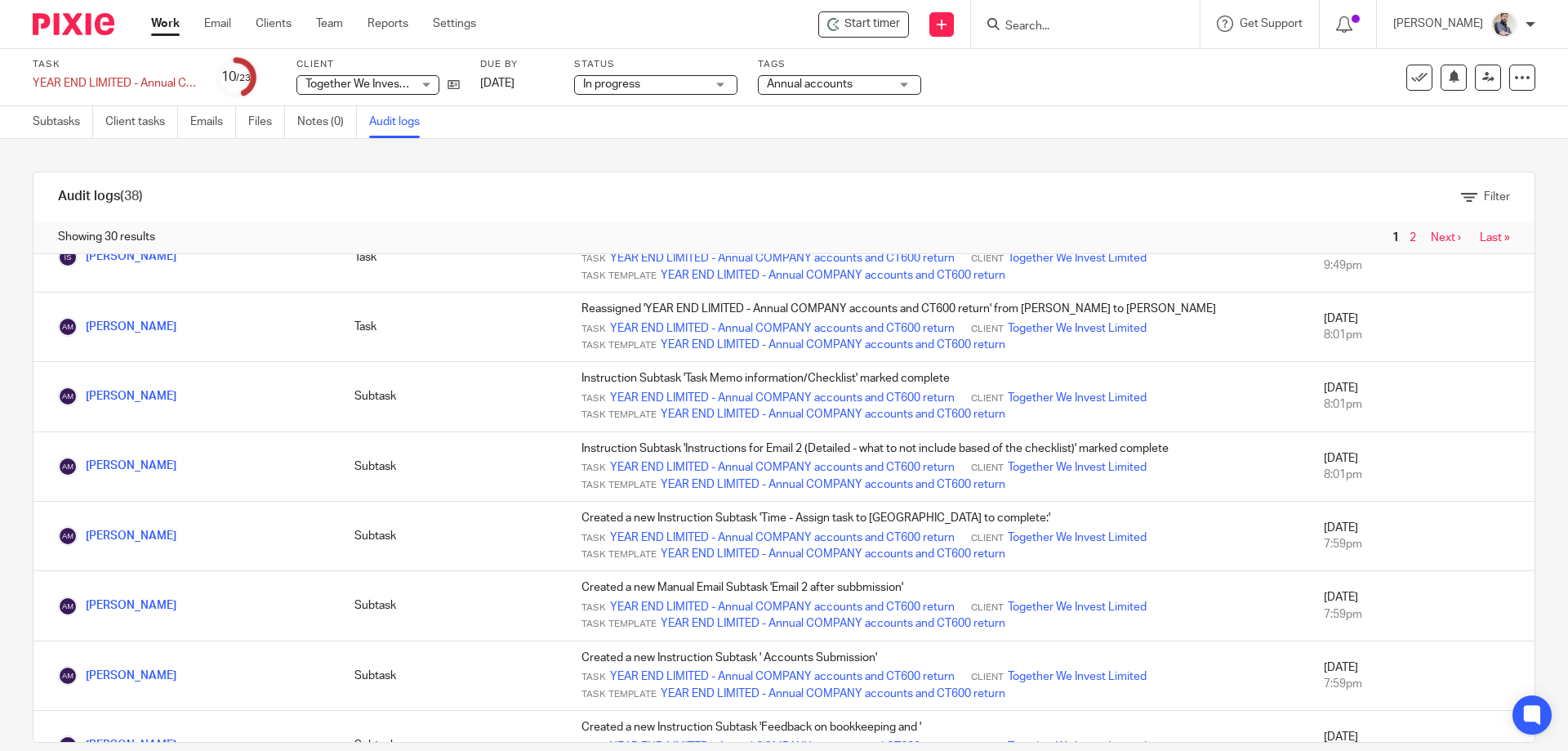
scroll to position [653, 0]
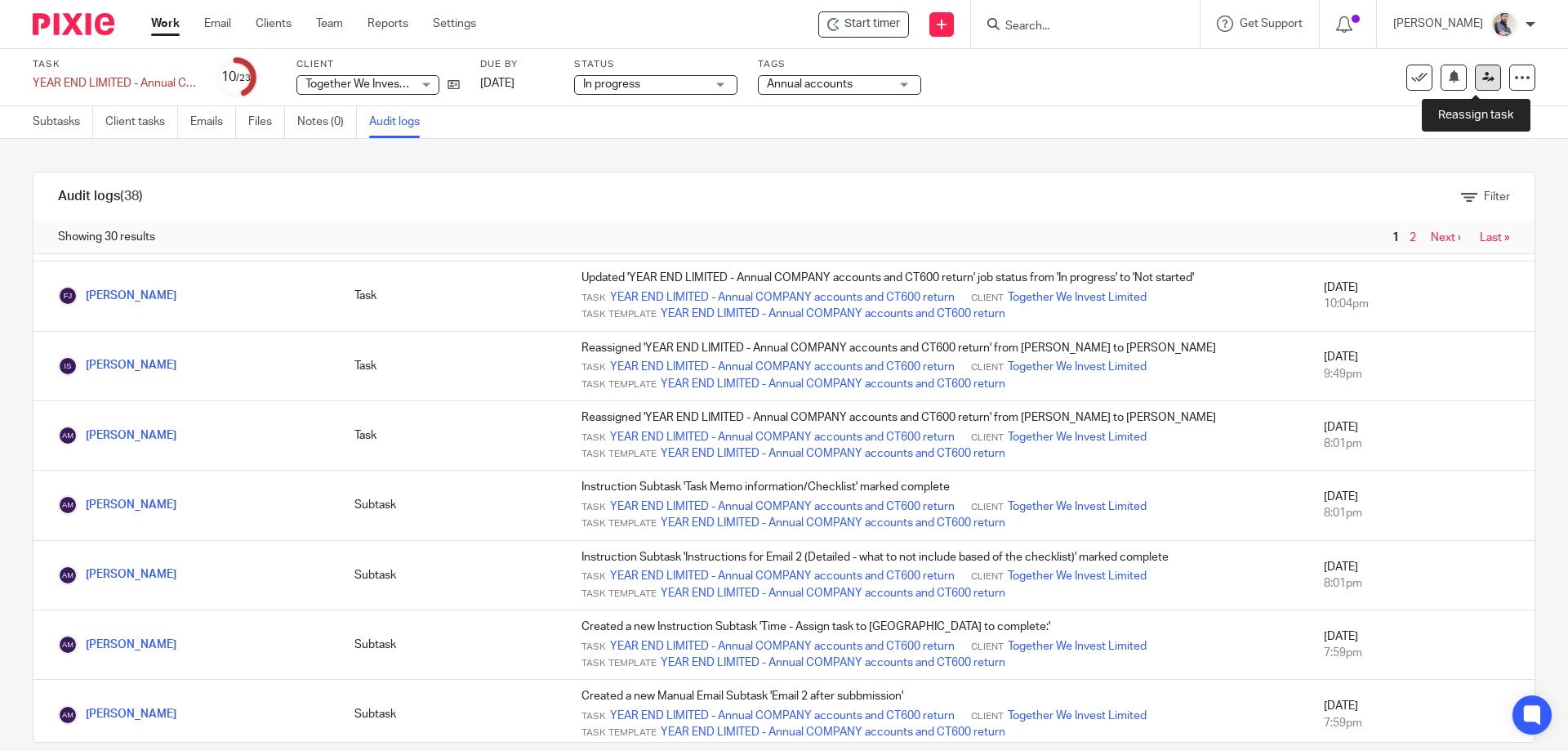
click at [1475, 70] on link at bounding box center [1487, 77] width 26 height 26
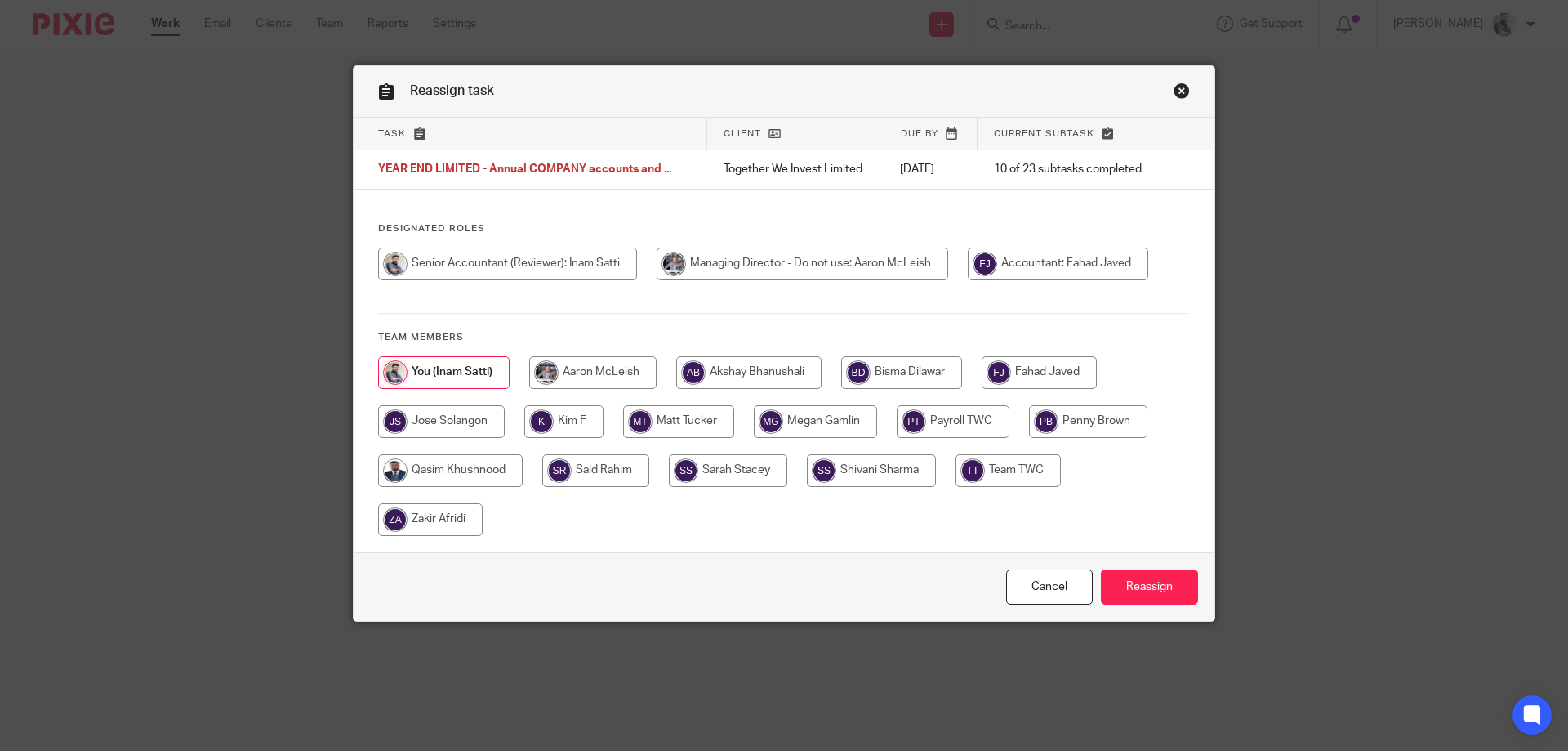
click at [1049, 360] on input "radio" at bounding box center [1039, 373] width 115 height 33
radio input "true"
drag, startPoint x: 1157, startPoint y: 597, endPoint x: 1131, endPoint y: 597, distance: 26.0
click at [1156, 597] on input "Reassign" at bounding box center [1148, 587] width 97 height 36
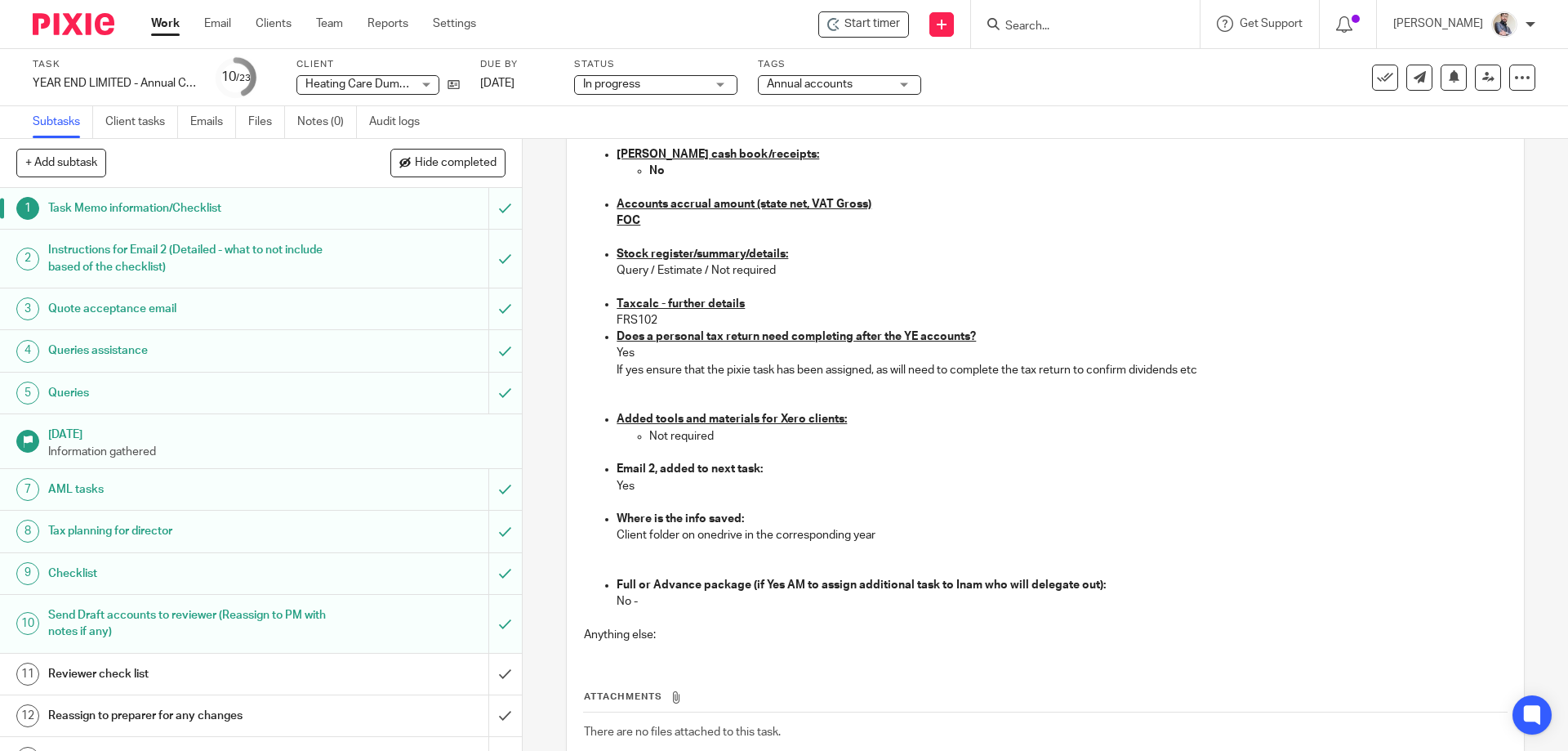
scroll to position [1416, 0]
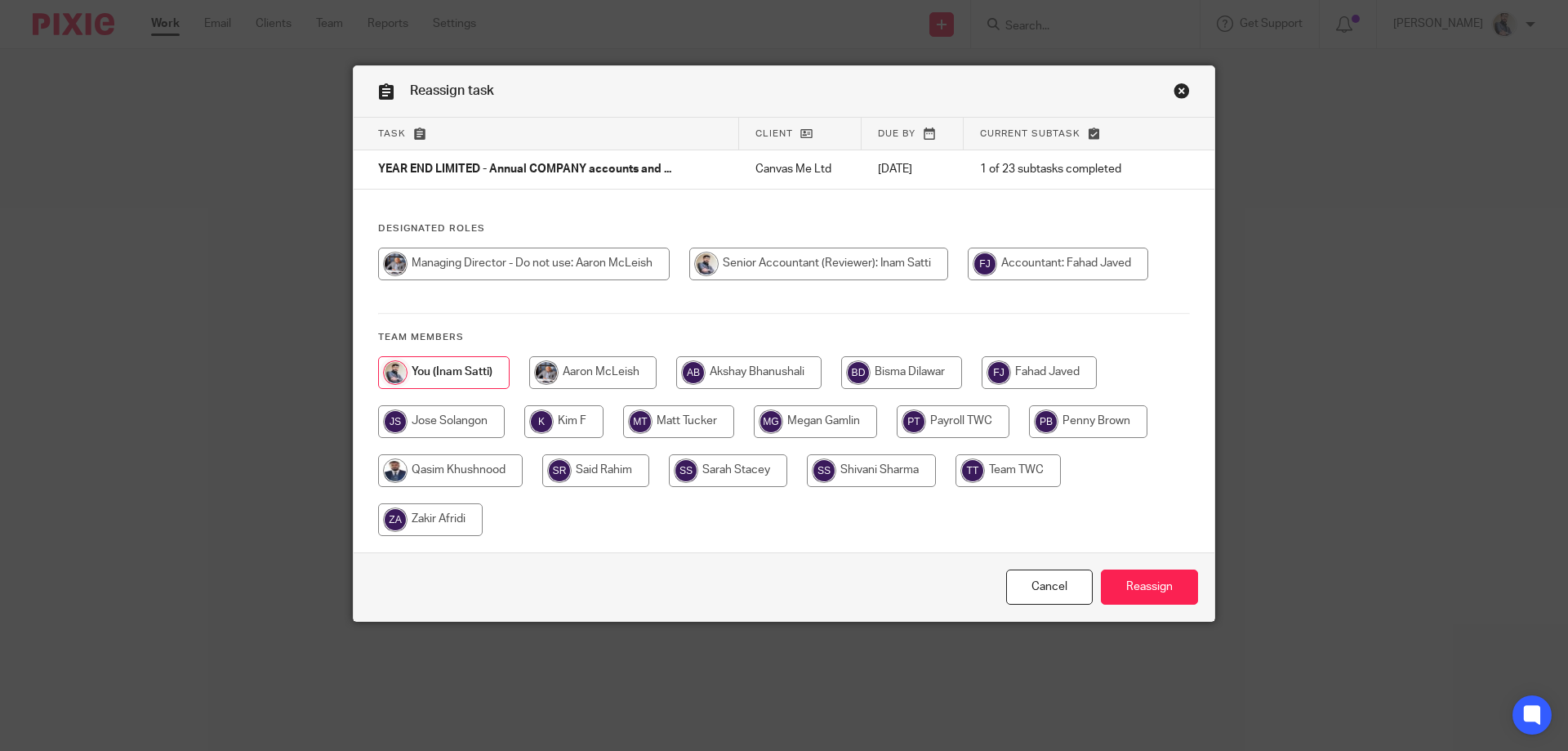
click at [1173, 96] on link "Close this dialog window" at bounding box center [1181, 93] width 16 height 22
